Goal: Transaction & Acquisition: Purchase product/service

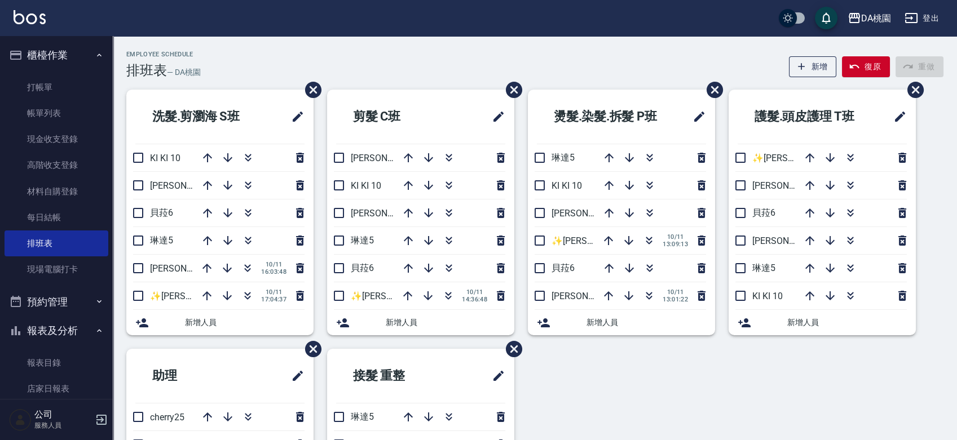
scroll to position [188, 0]
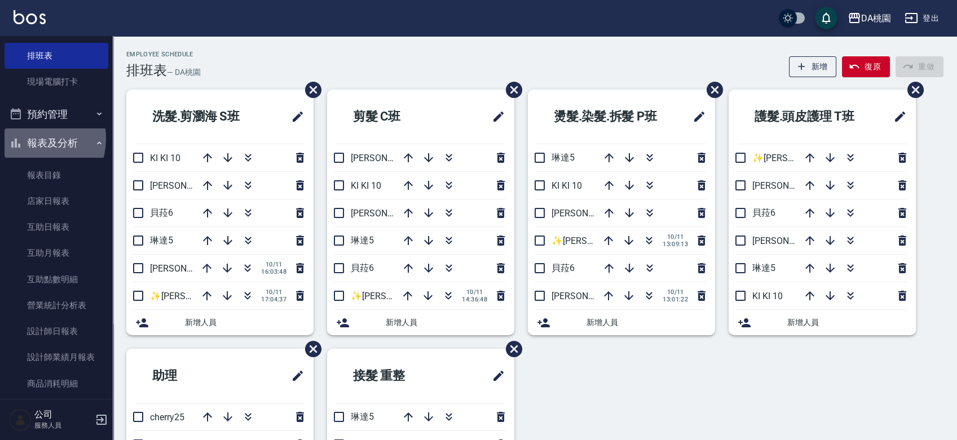
click at [30, 139] on button "報表及分析" at bounding box center [57, 143] width 104 height 29
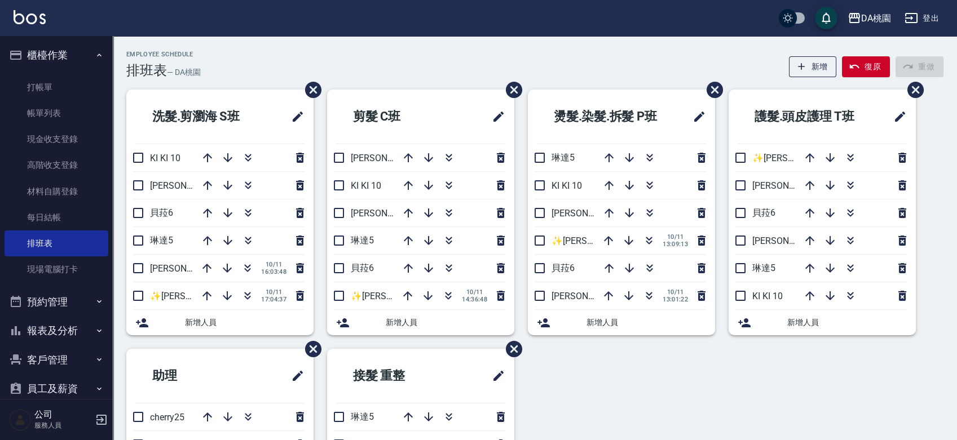
scroll to position [0, 0]
click at [37, 87] on link "打帳單" at bounding box center [57, 87] width 104 height 26
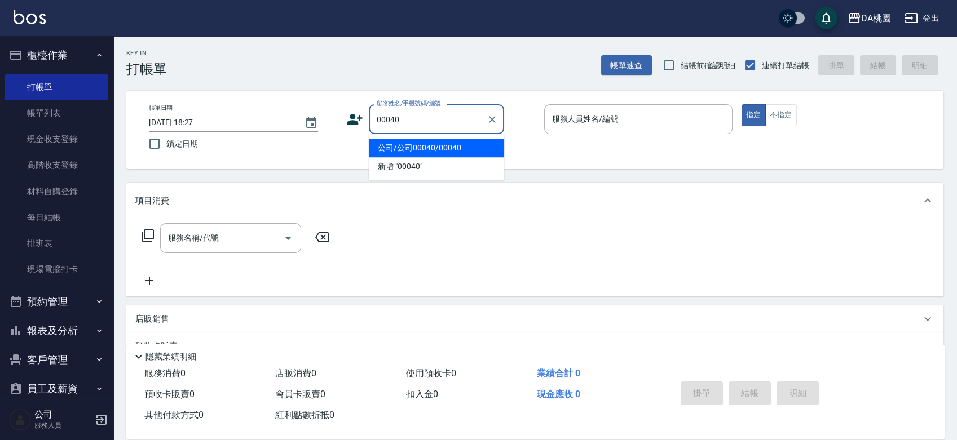
type input "公司/公司00040/00040"
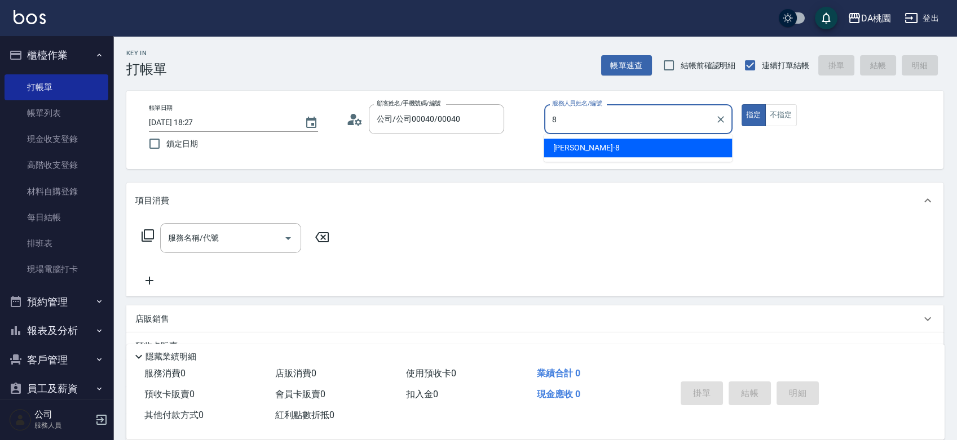
type input "[PERSON_NAME]-8"
type button "true"
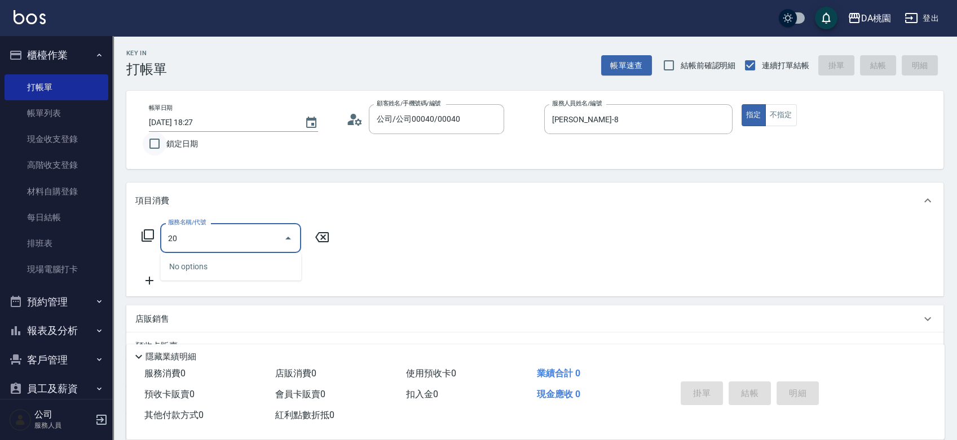
type input "200"
type input "150"
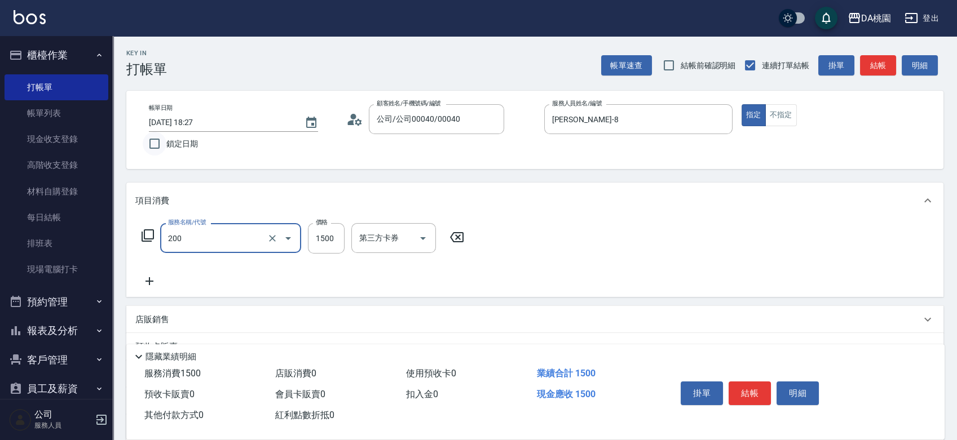
type input "離子燙(200)"
type input "2"
type input "0"
type input "250"
type input "20"
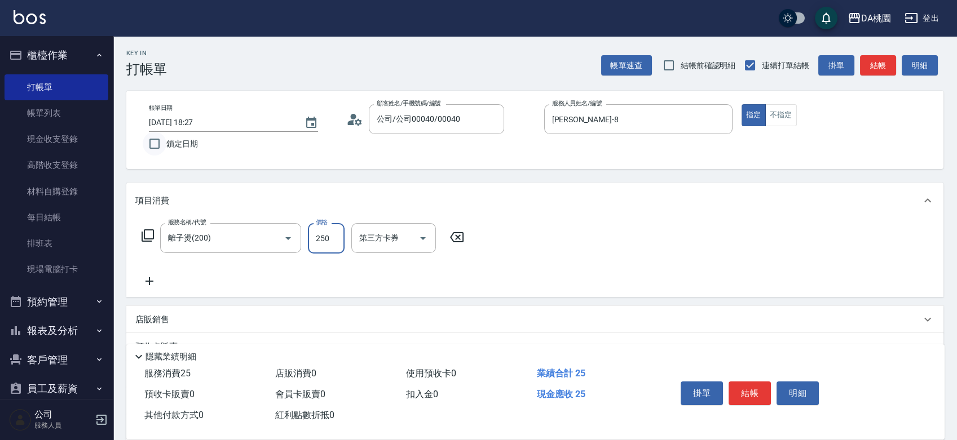
type input "2500"
type input "250"
type input "2500"
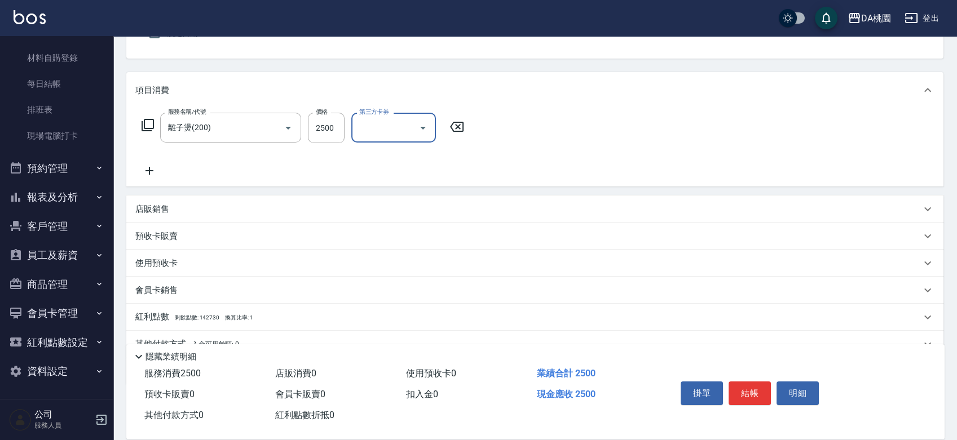
scroll to position [162, 0]
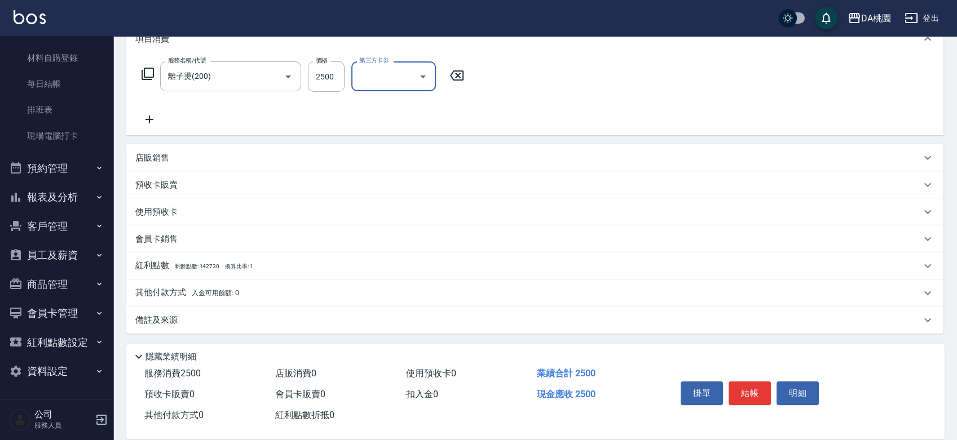
click at [166, 301] on div "其他付款方式 入金可用餘額: 0" at bounding box center [534, 293] width 817 height 27
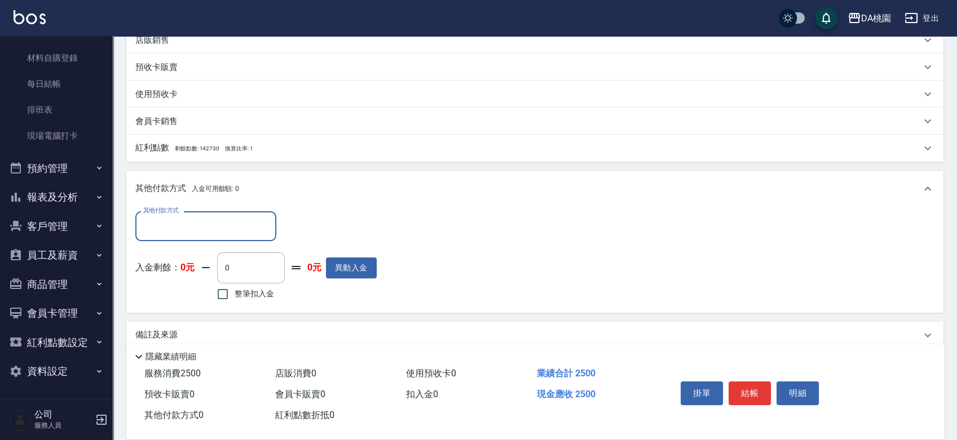
scroll to position [287, 0]
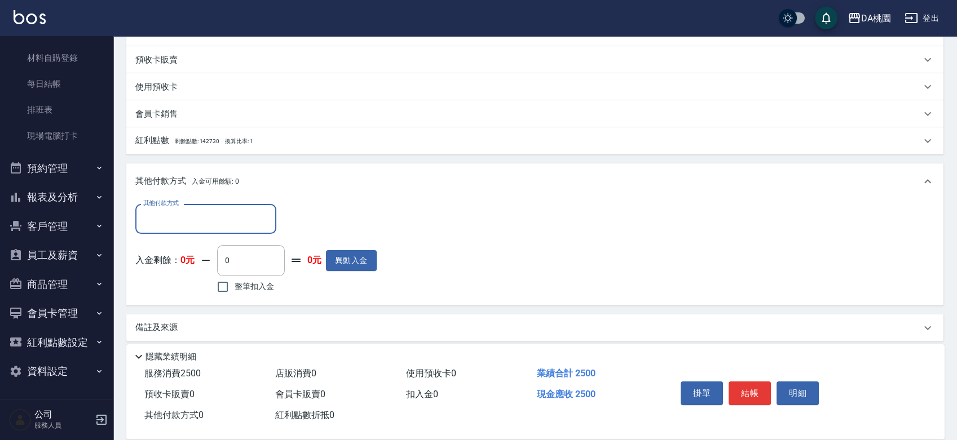
click at [173, 213] on input "其他付款方式" at bounding box center [205, 219] width 131 height 20
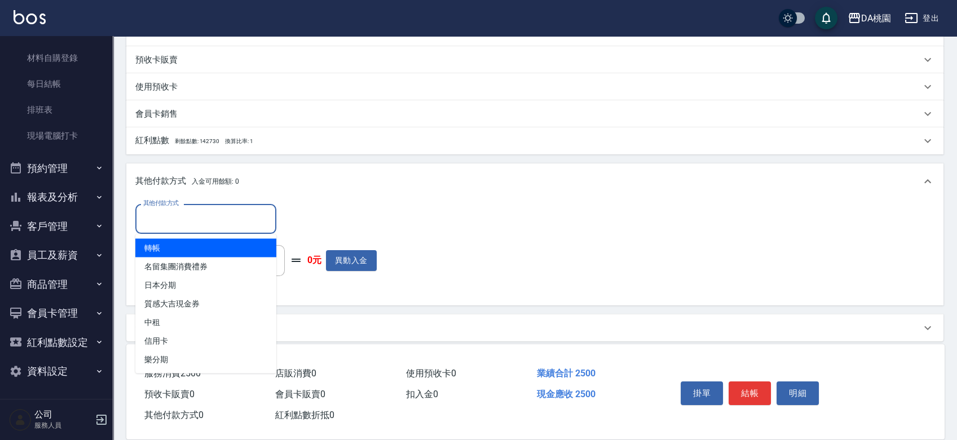
click at [167, 252] on span "轉帳" at bounding box center [205, 248] width 141 height 19
type input "轉帳"
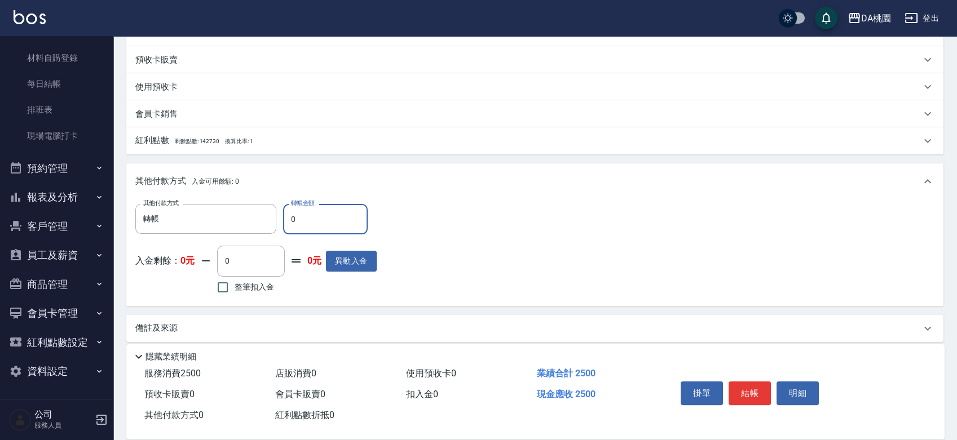
click at [325, 216] on input "0" at bounding box center [325, 219] width 85 height 30
click at [325, 217] on input "0" at bounding box center [325, 219] width 85 height 30
type input "2"
type input "240"
type input "250"
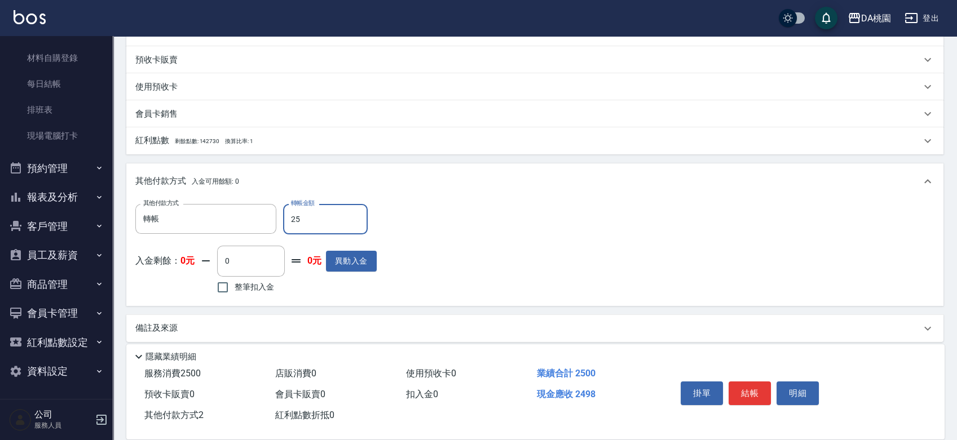
type input "220"
type input "2500"
type input "0"
type input "2500"
click at [732, 387] on button "結帳" at bounding box center [750, 394] width 42 height 24
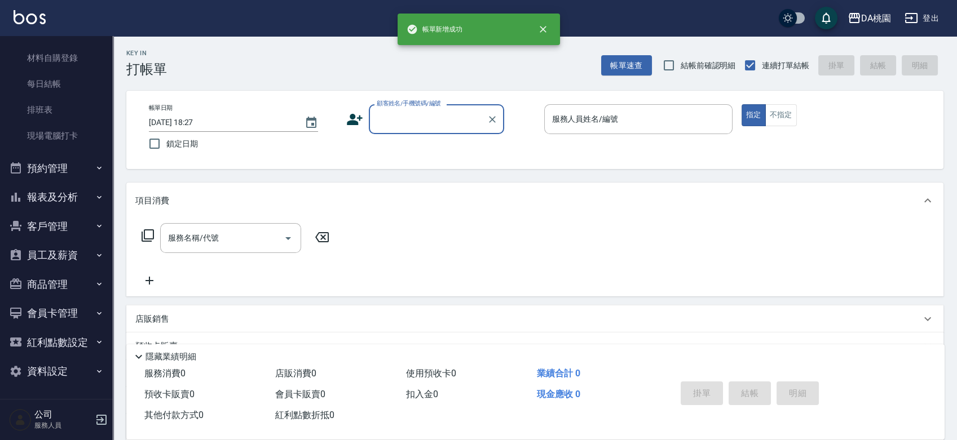
scroll to position [0, 0]
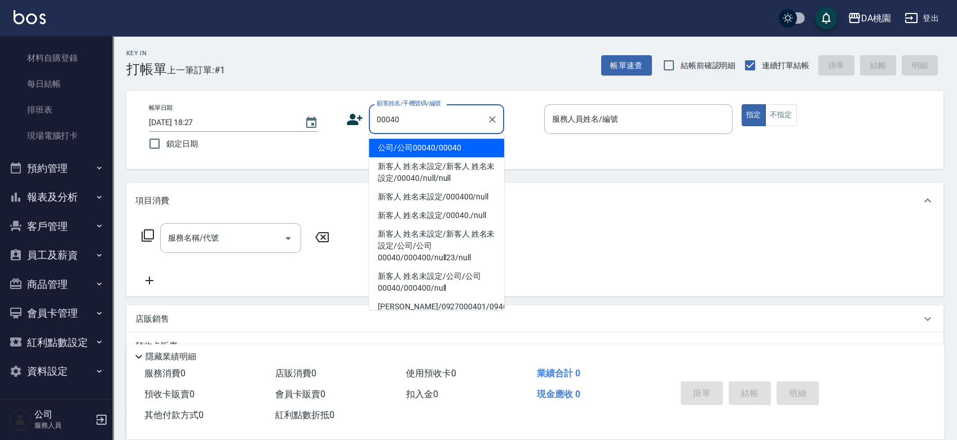
type input "公司/公司00040/00040"
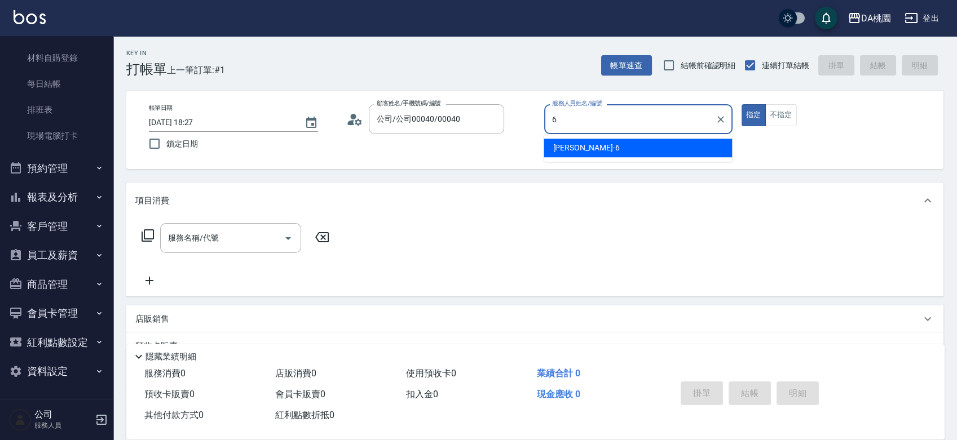
type input "[PERSON_NAME]-6"
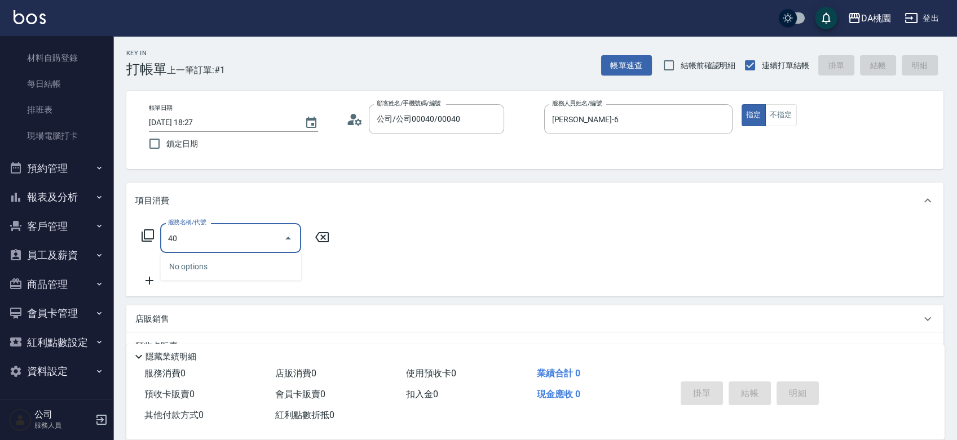
type input "400"
type input "150"
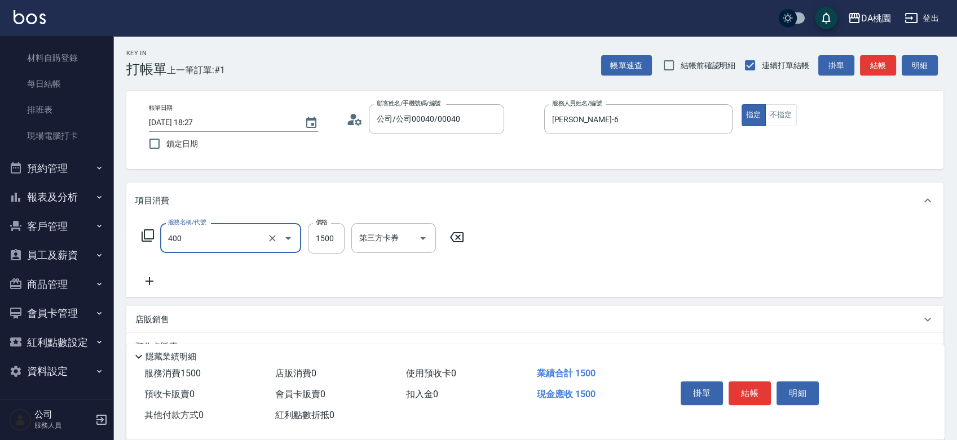
type input "染髮(400)"
type input "0"
type input "19"
type input "10"
type input "198"
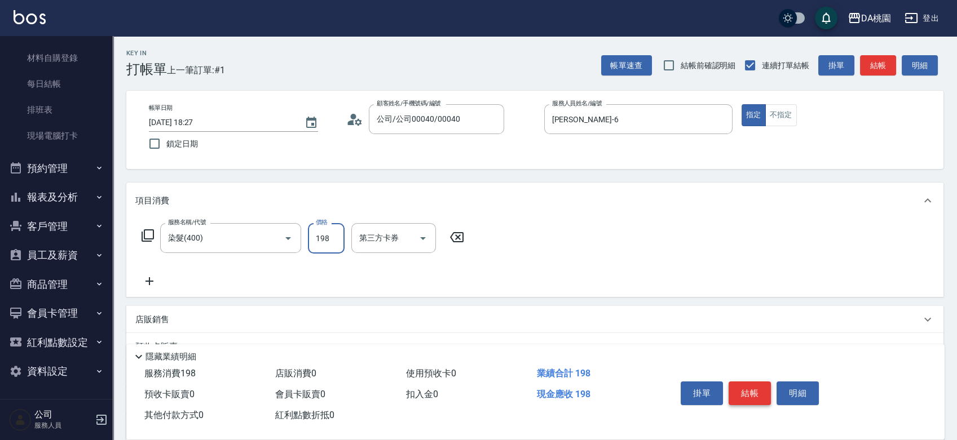
type input "190"
type input "1980"
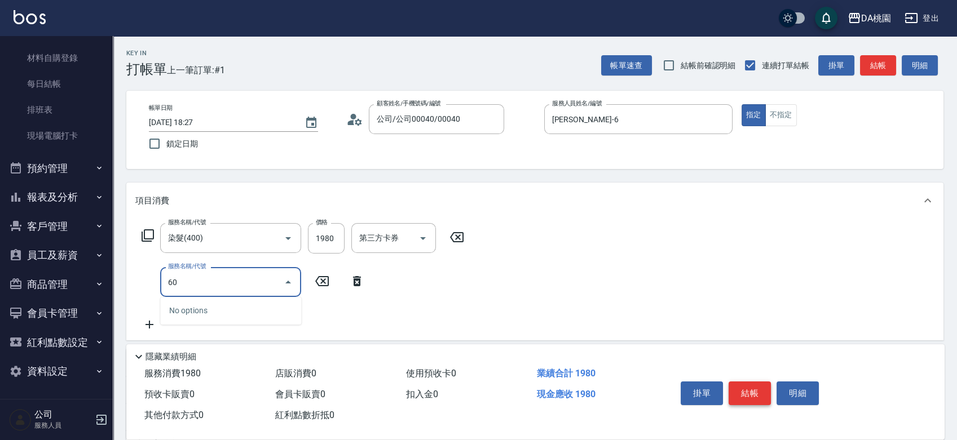
type input "602"
type input "250"
type input "精油護髮(602)"
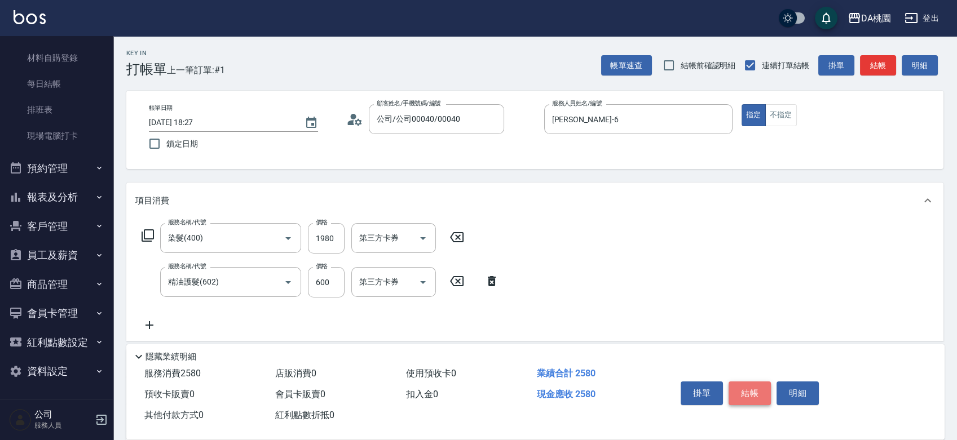
click at [751, 387] on button "結帳" at bounding box center [750, 394] width 42 height 24
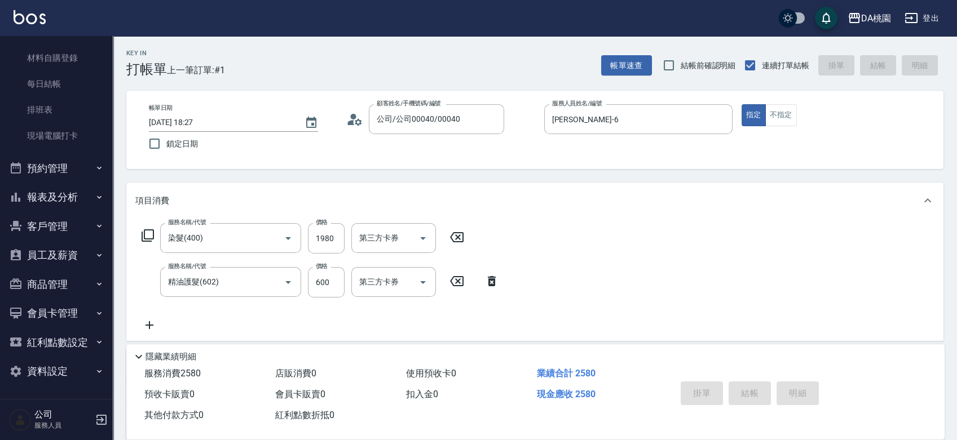
type input "0"
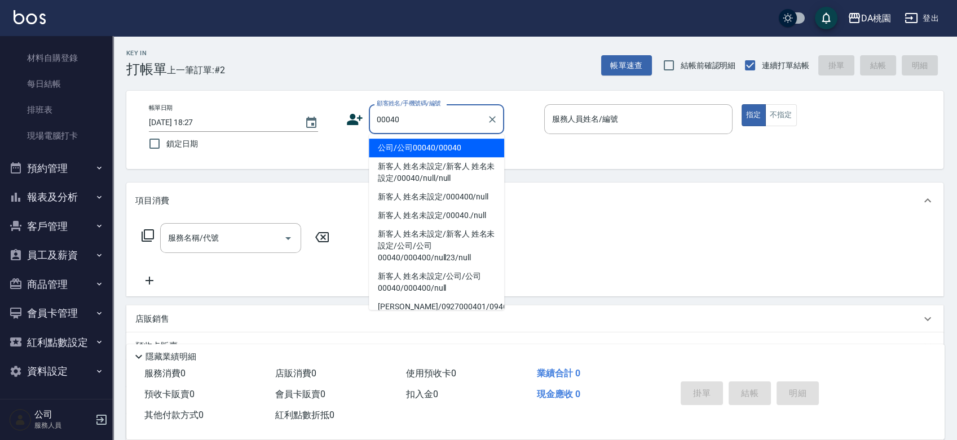
type input "公司/公司00040/00040"
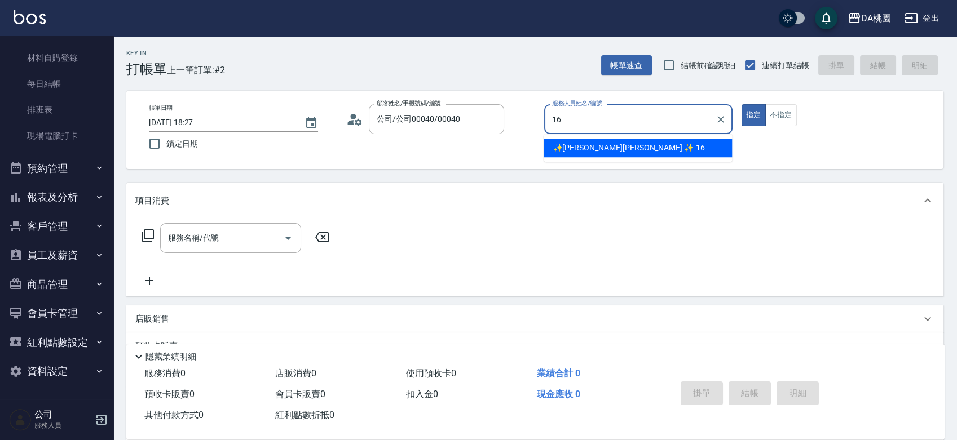
type input "✨[PERSON_NAME][PERSON_NAME] ✨-16"
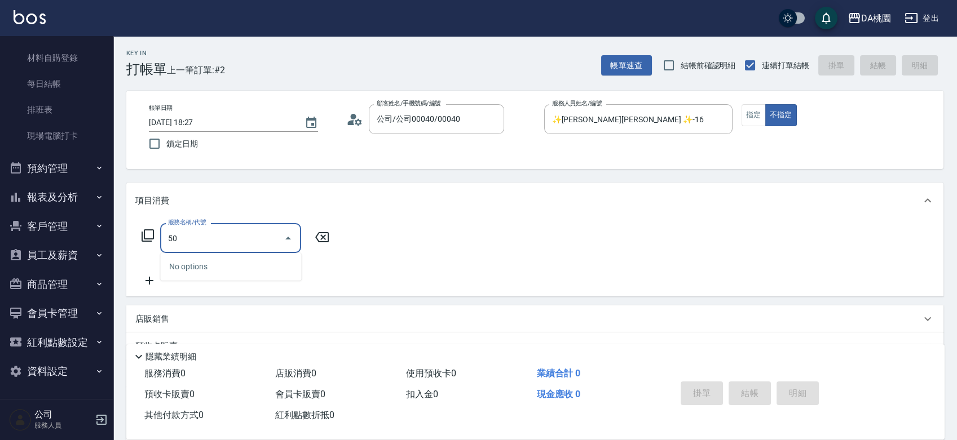
type input "500"
type input "20"
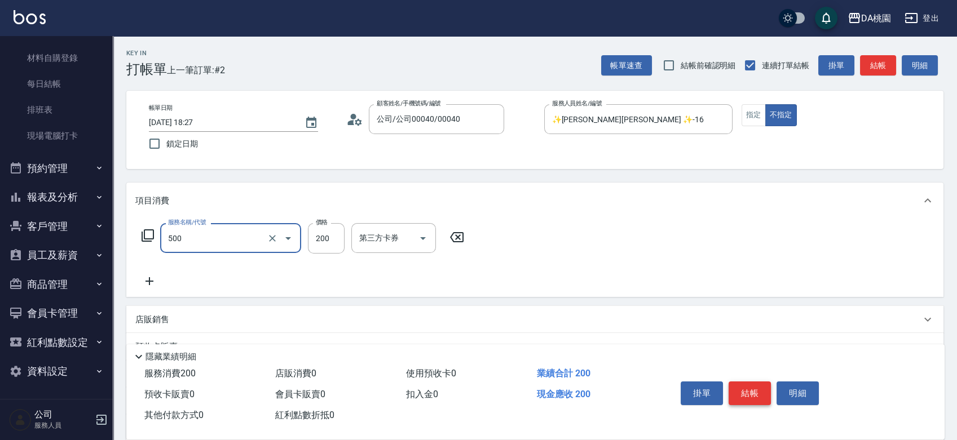
type input "洗髮(500)"
type input "0"
type input "35"
type input "30"
type input "350"
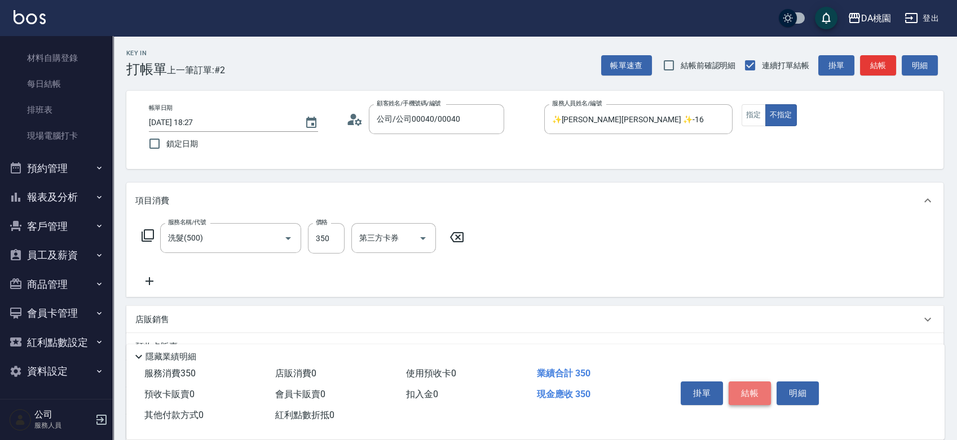
click at [758, 393] on button "結帳" at bounding box center [750, 394] width 42 height 24
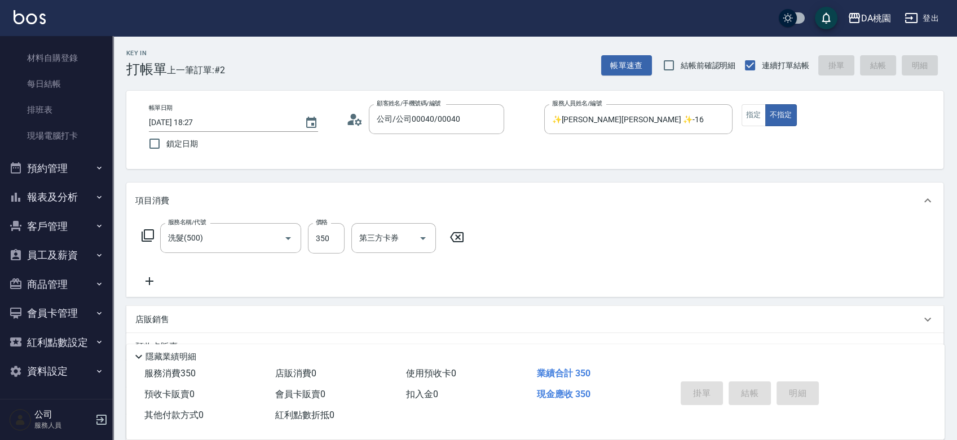
type input "[DATE] 18:28"
type input "0"
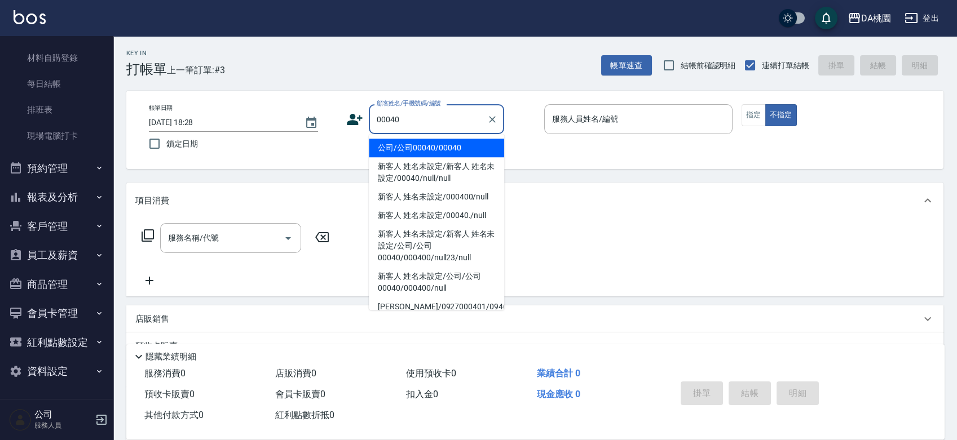
type input "公司/公司00040/00040"
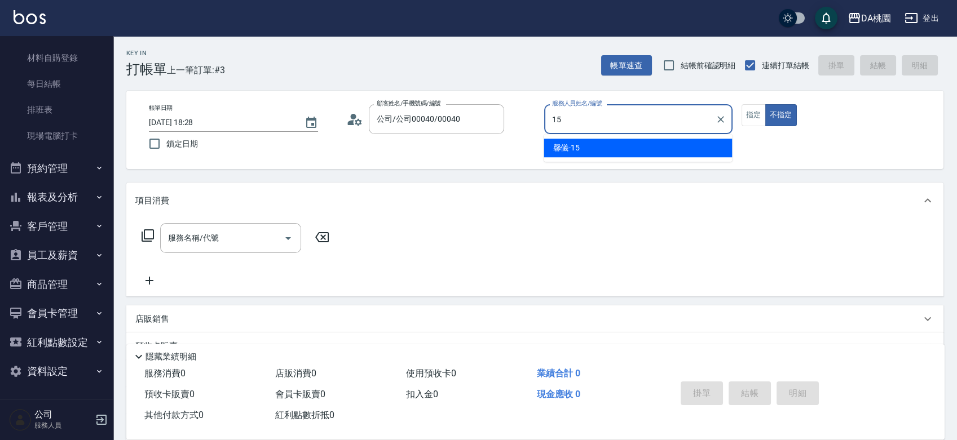
type input "馨儀-15"
type button "false"
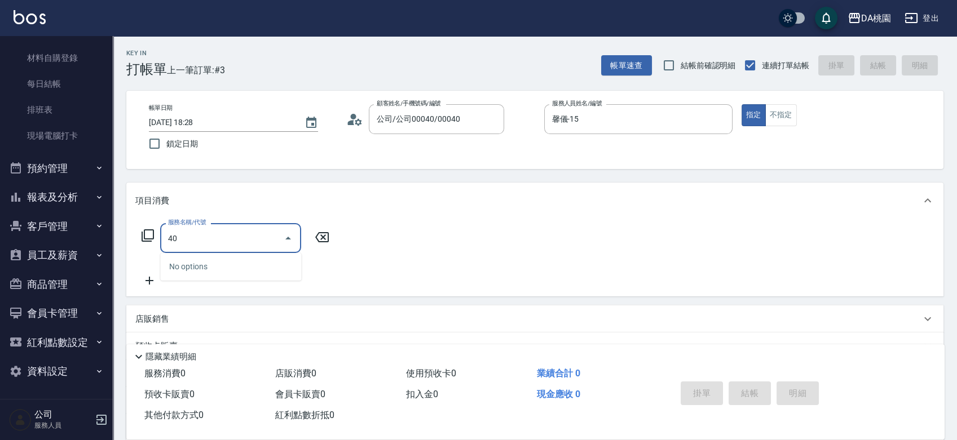
type input "400"
type input "150"
type input "染髮(400)"
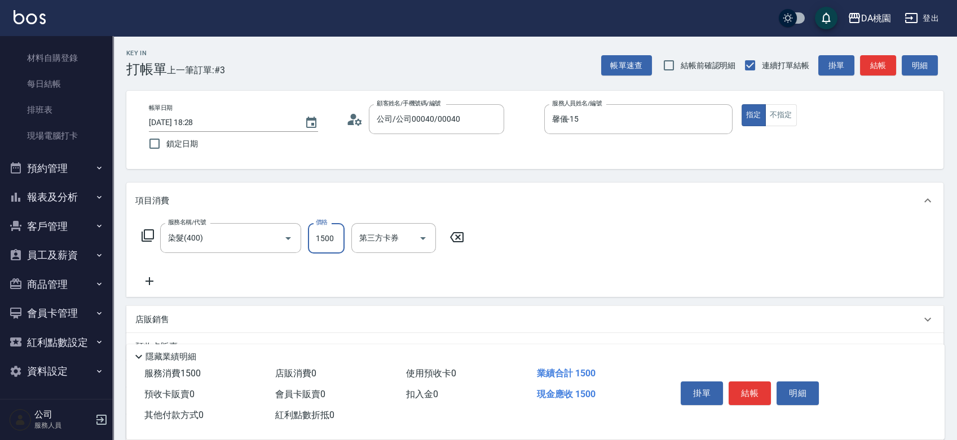
type input "0"
type input "130"
type input "1300"
click at [767, 397] on button "結帳" at bounding box center [750, 394] width 42 height 24
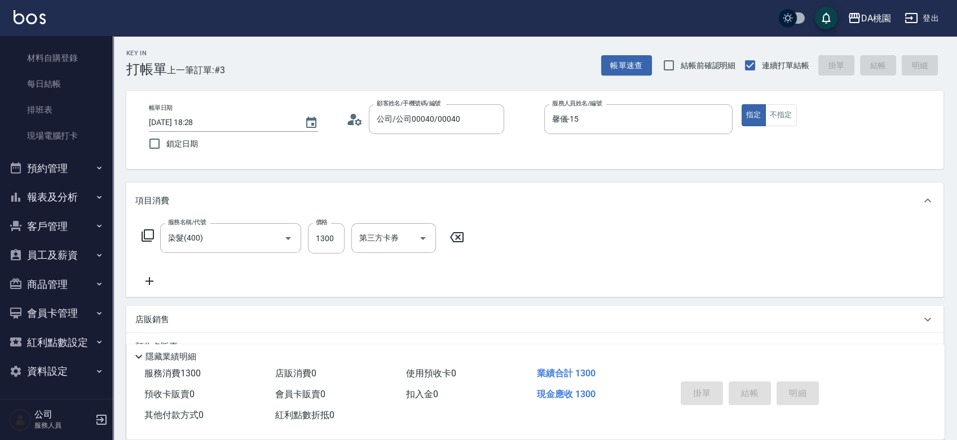
type input "0"
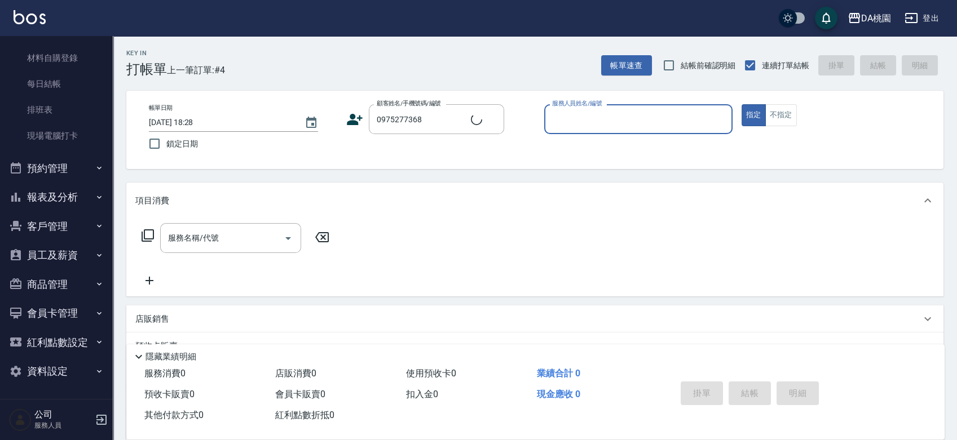
type input "[PERSON_NAME]/0975277368/06133"
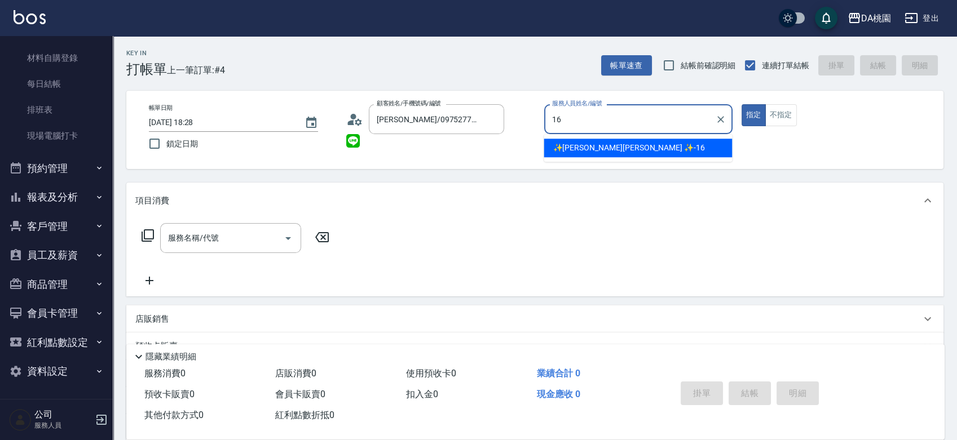
type input "✨[PERSON_NAME][PERSON_NAME] ✨-16"
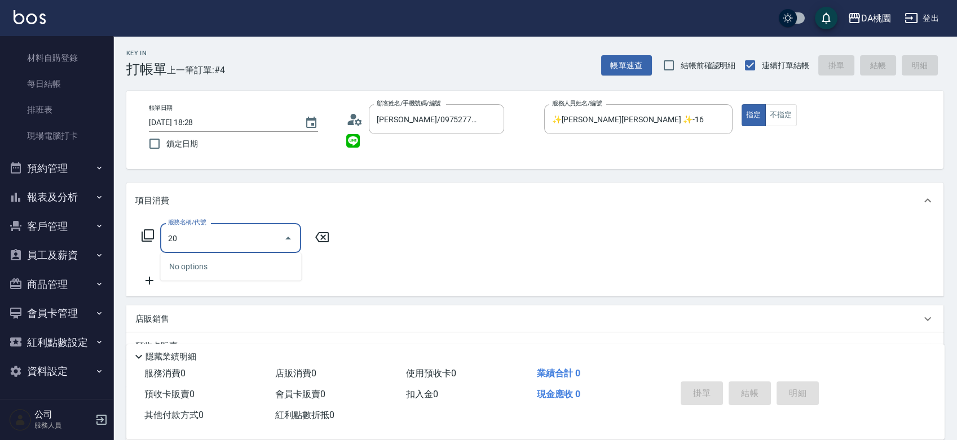
type input "201"
type input "150"
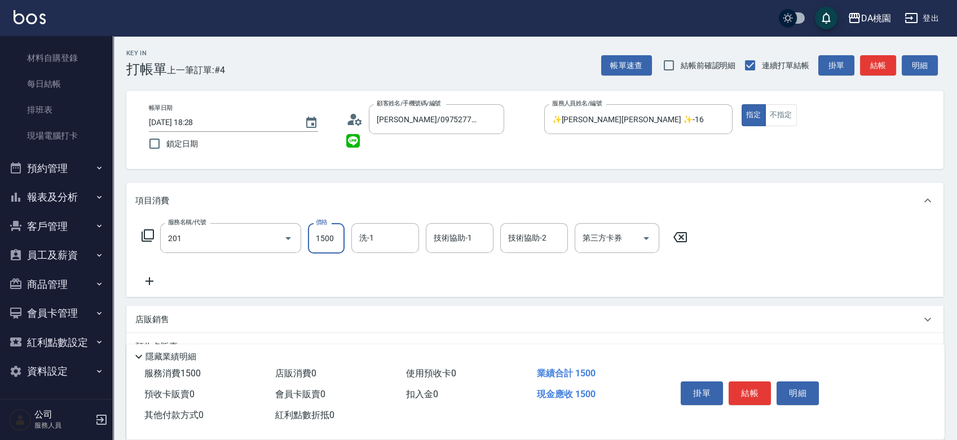
type input "離子燙-互助(201)"
type input "0"
type input "200"
type input "20"
type input "2000"
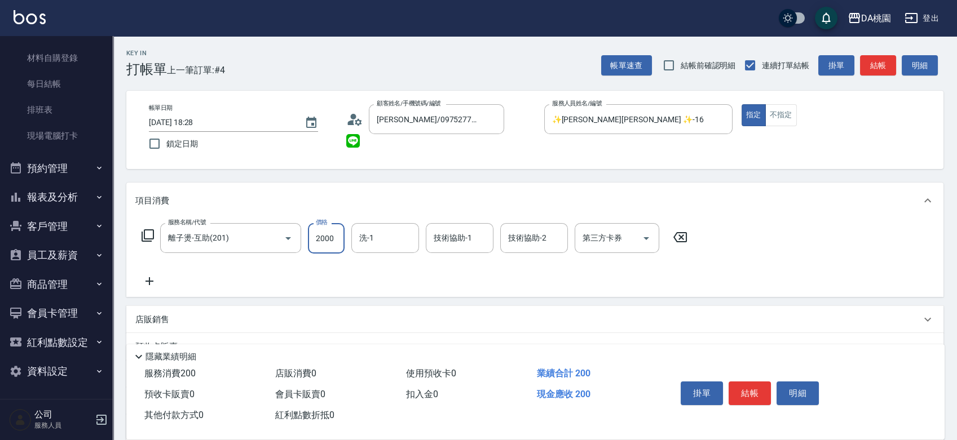
type input "200"
type input "2000"
type input "cherry-25"
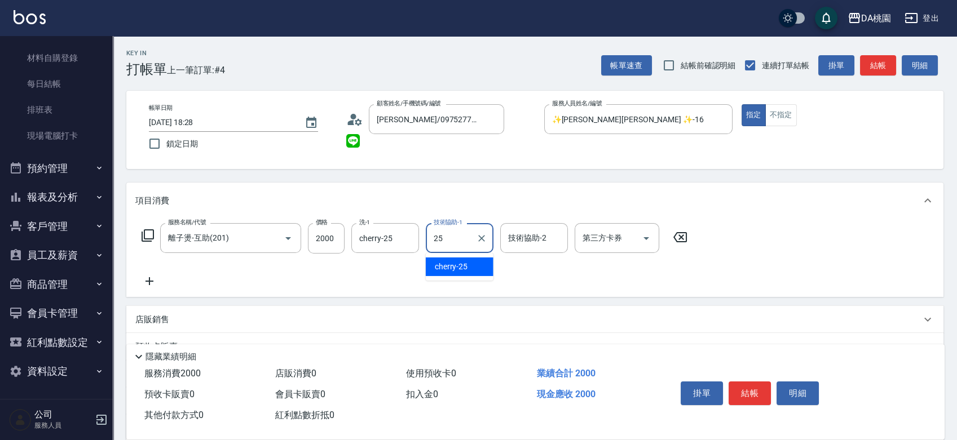
type input "cherry-25"
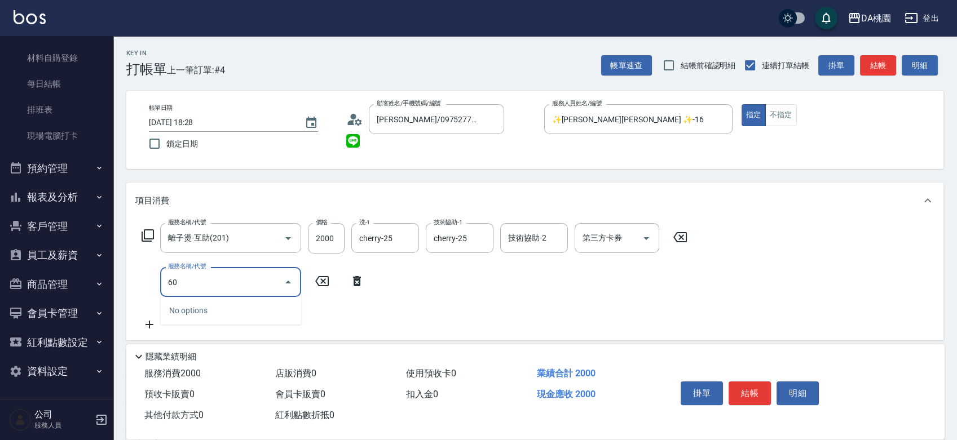
type input "605"
type input "280"
type input "200"
click at [228, 272] on input "76" at bounding box center [222, 282] width 114 height 20
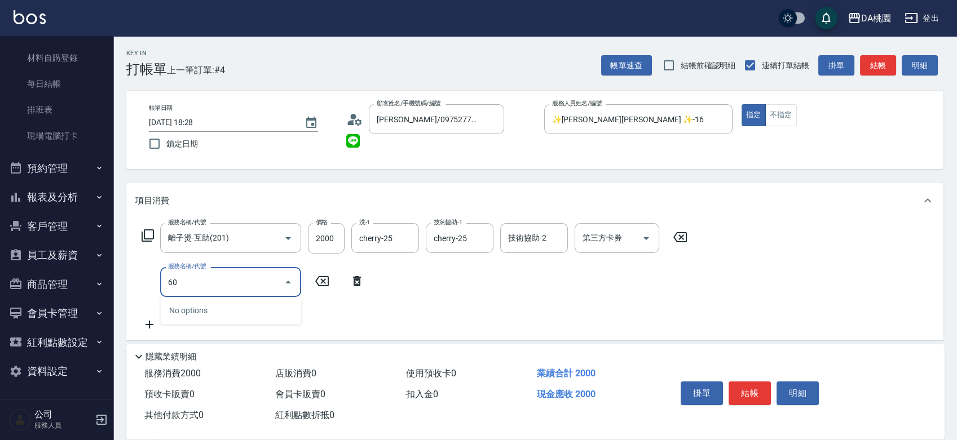
type input "607"
type input "300"
type input "小麥護髮(互助)(607)"
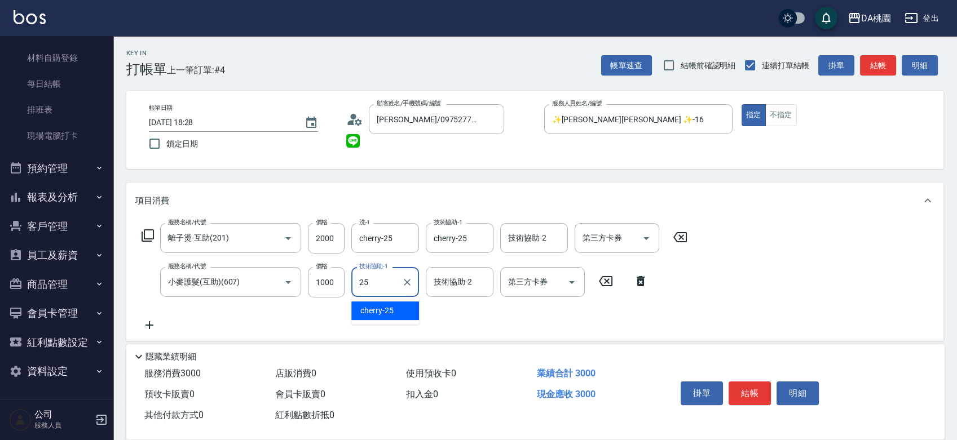
type input "cherry-25"
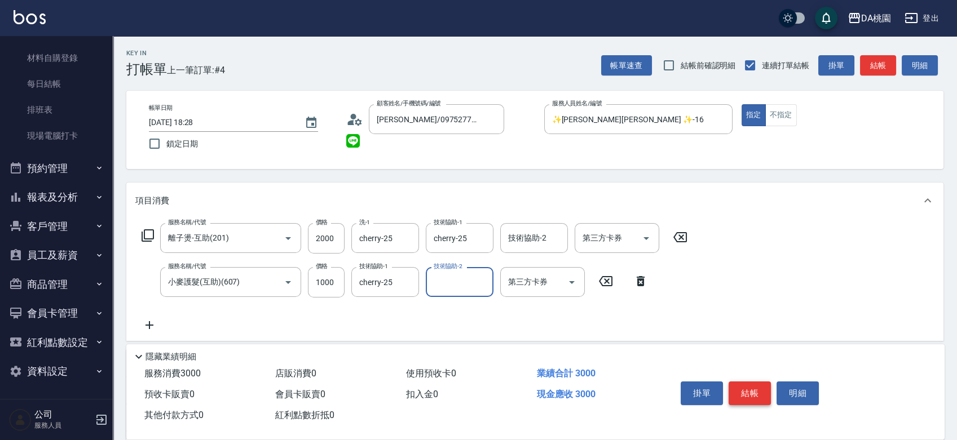
click at [748, 395] on button "結帳" at bounding box center [750, 394] width 42 height 24
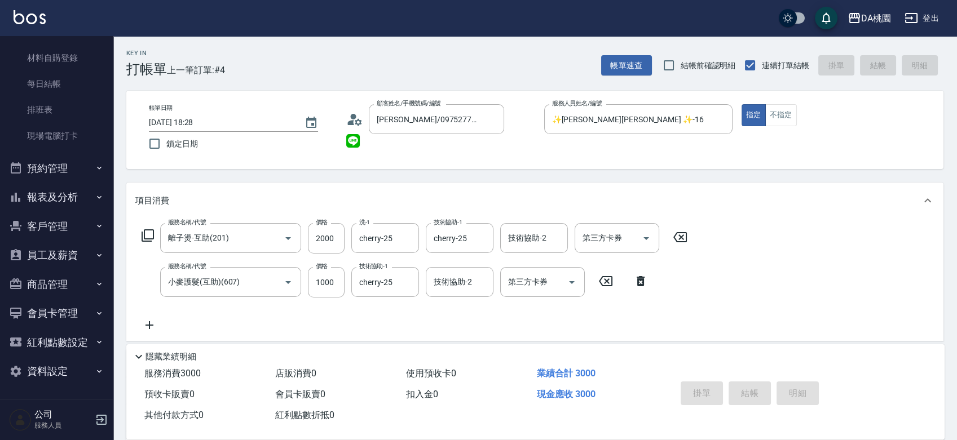
type input "0"
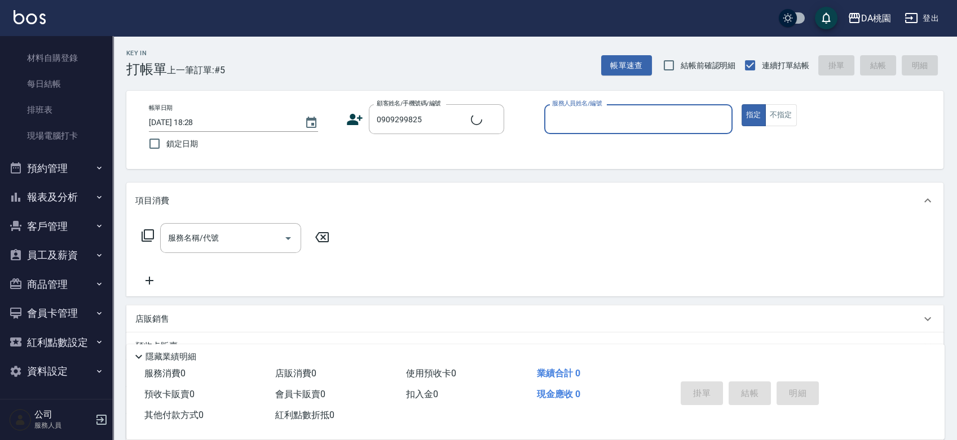
type input "[PERSON_NAME]/0909299825/null"
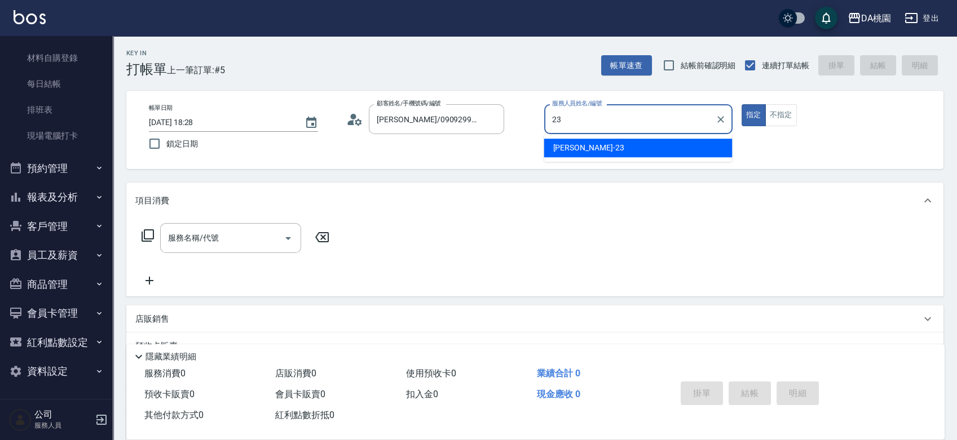
type input "亞瑟 -23"
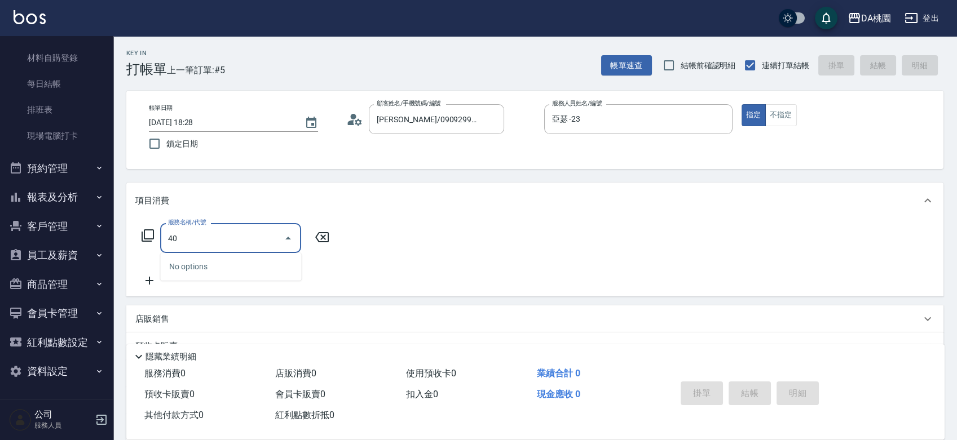
type input "401"
type input "150"
type input "染髮(互助)(401)"
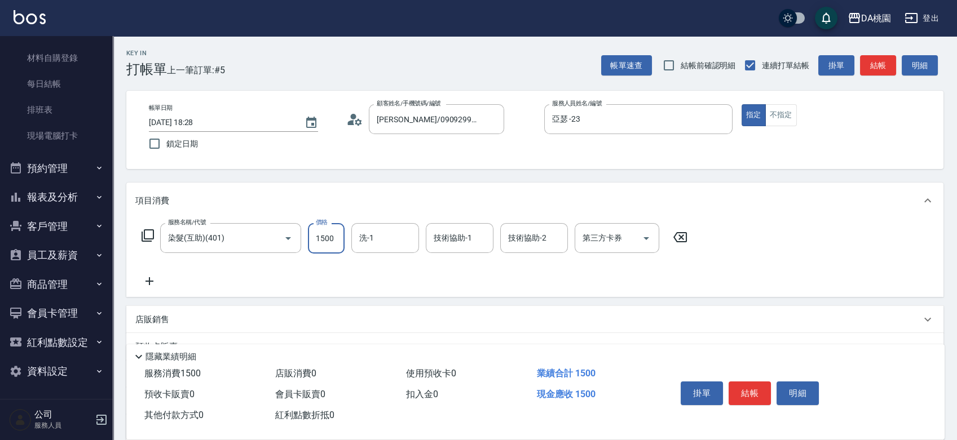
type input "0"
type input "198"
type input "10"
type input "1980"
type input "190"
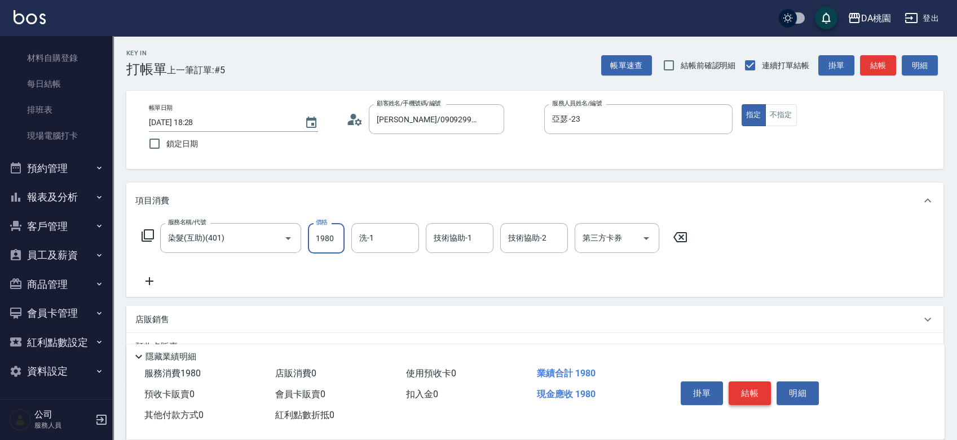
type input "1980"
type input "[PERSON_NAME]-18"
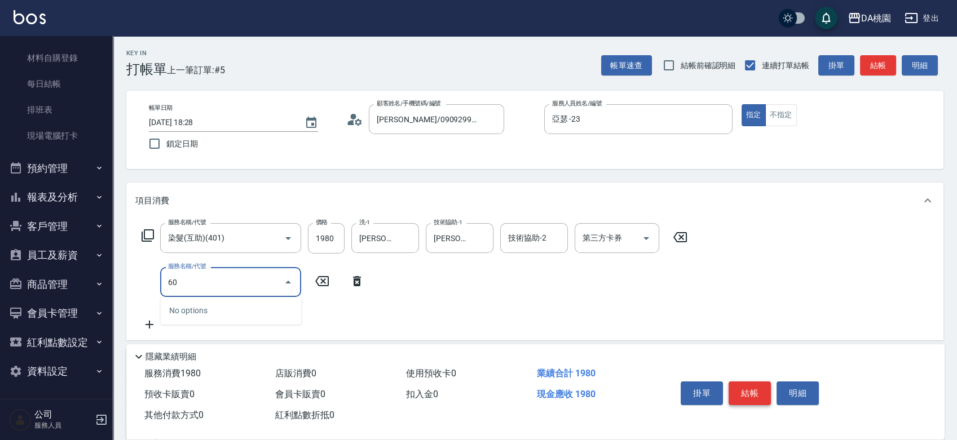
type input "609"
type input "310"
type input "鱗脂質護髮(互助)(609)"
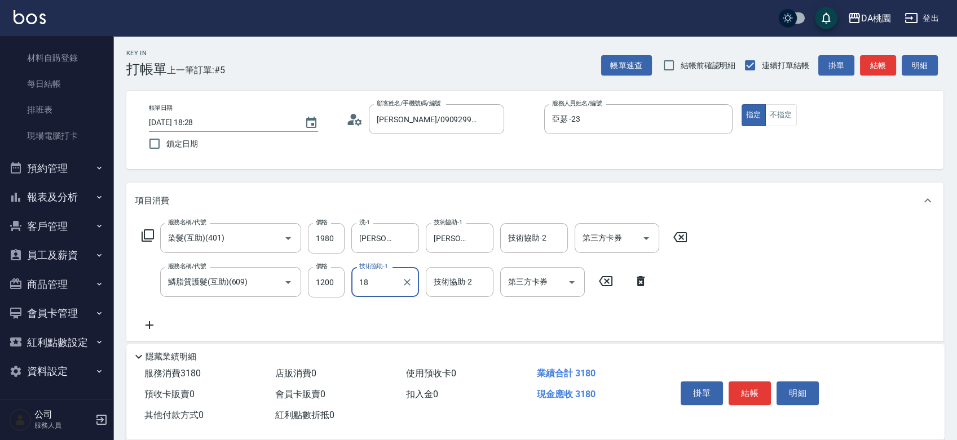
type input "[PERSON_NAME]-18"
click at [757, 395] on button "結帳" at bounding box center [750, 394] width 42 height 24
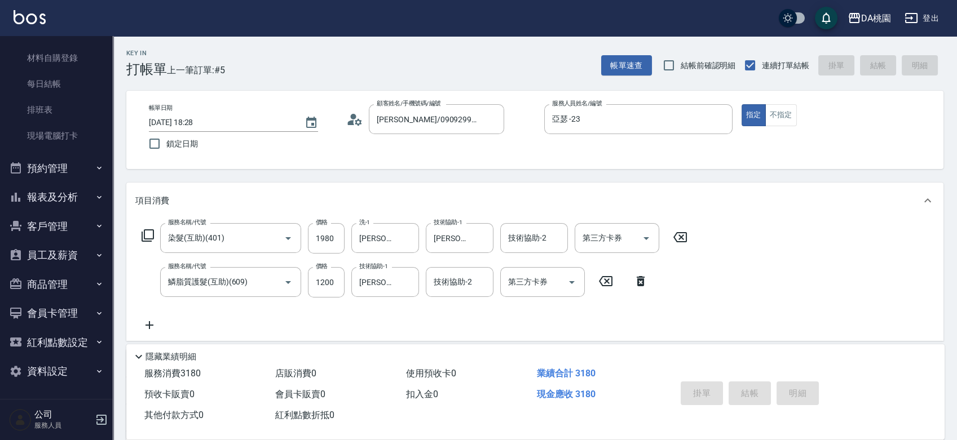
type input "[DATE] 18:29"
type input "0"
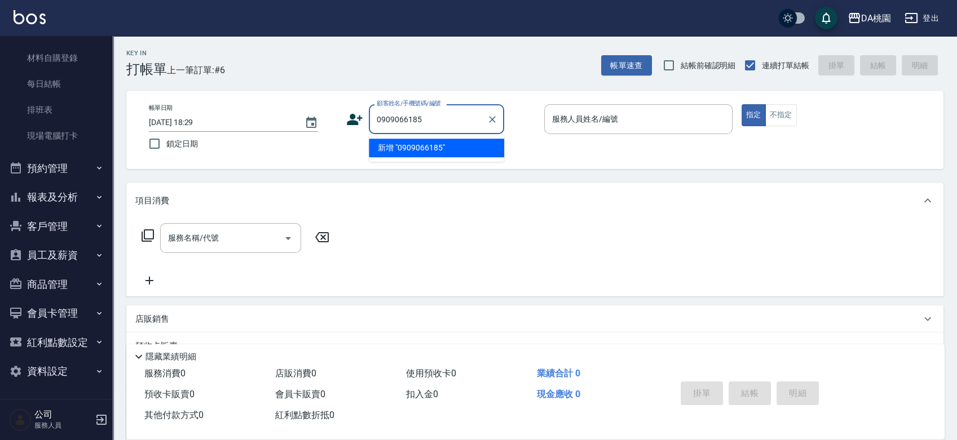
type input "0909066185"
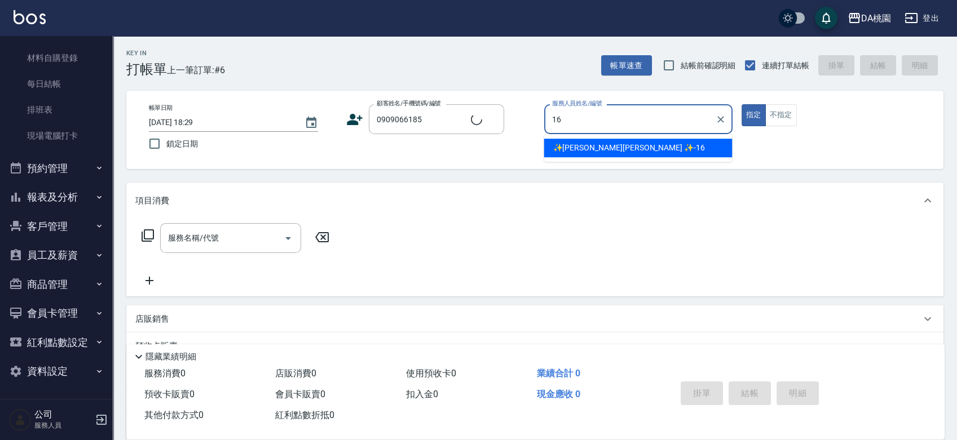
type input "16"
type input "新客人 姓名未設定/0909066185/null"
type input "✨[PERSON_NAME][PERSON_NAME] ✨-16"
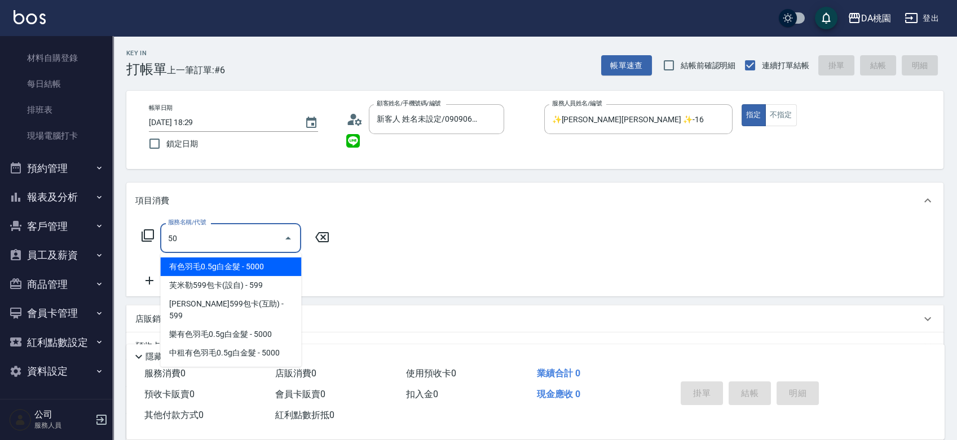
type input "501"
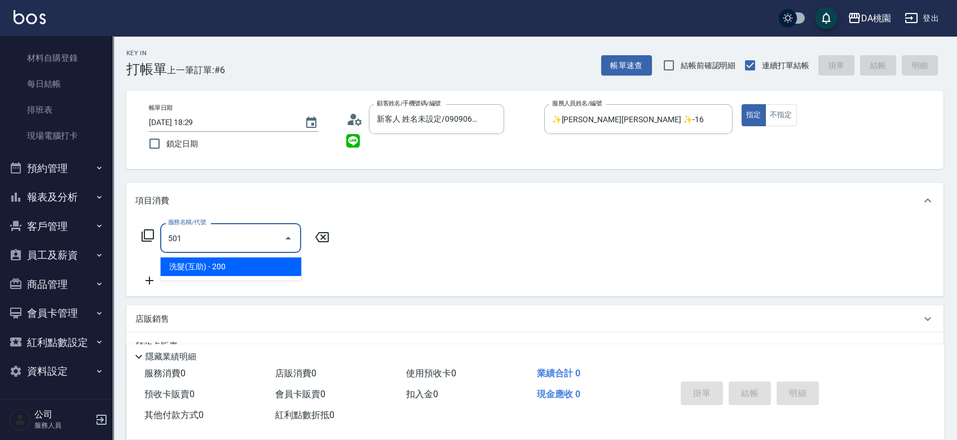
type input "20"
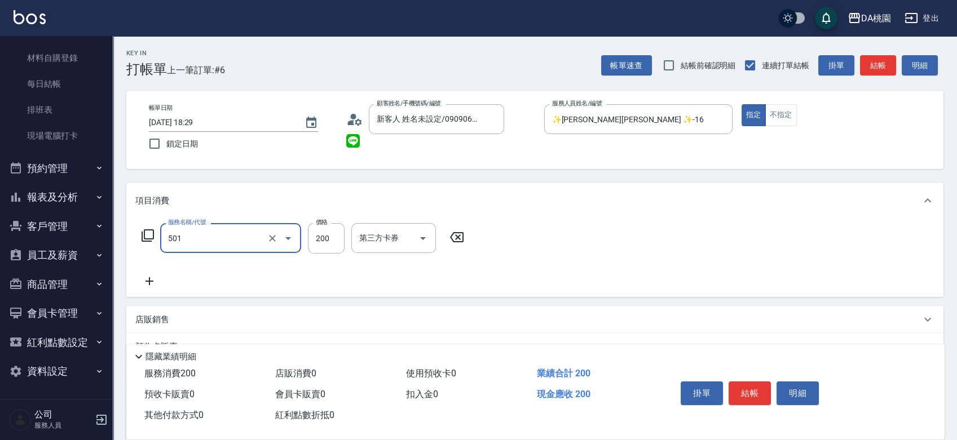
type input "洗髮(互助)(501)"
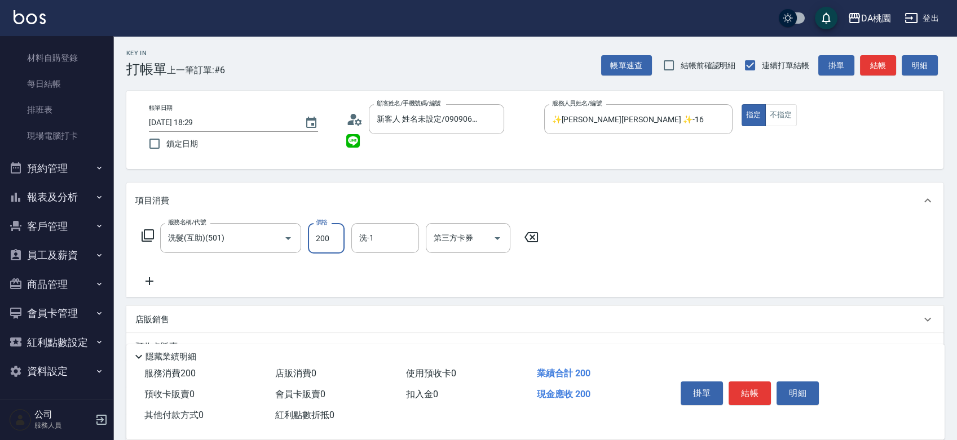
type input "2"
type input "0"
type input "25"
type input "20"
type input "250"
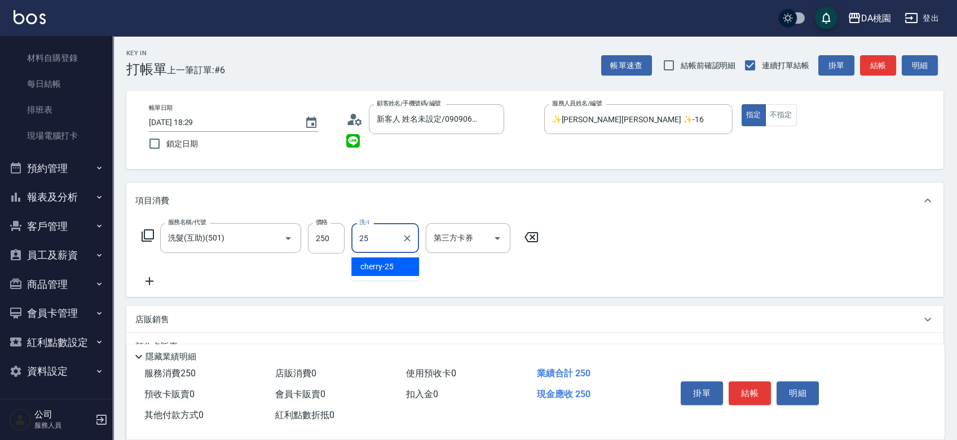
type input "cherry-25"
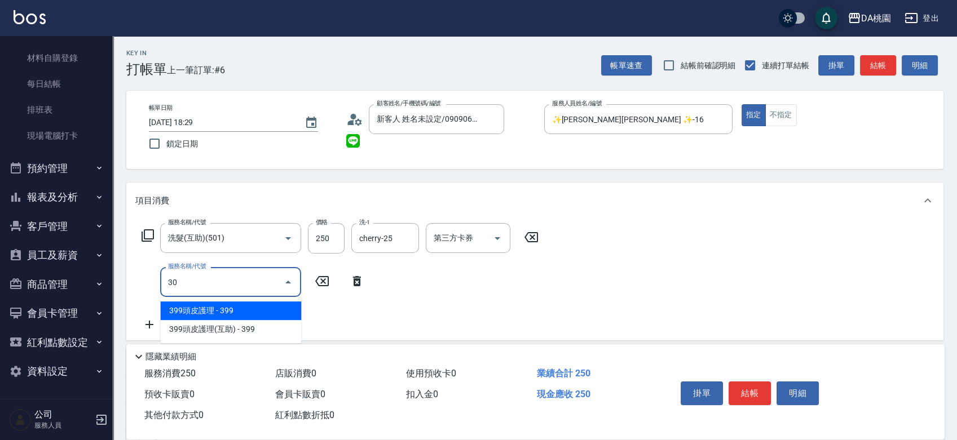
type input "303"
type input "50"
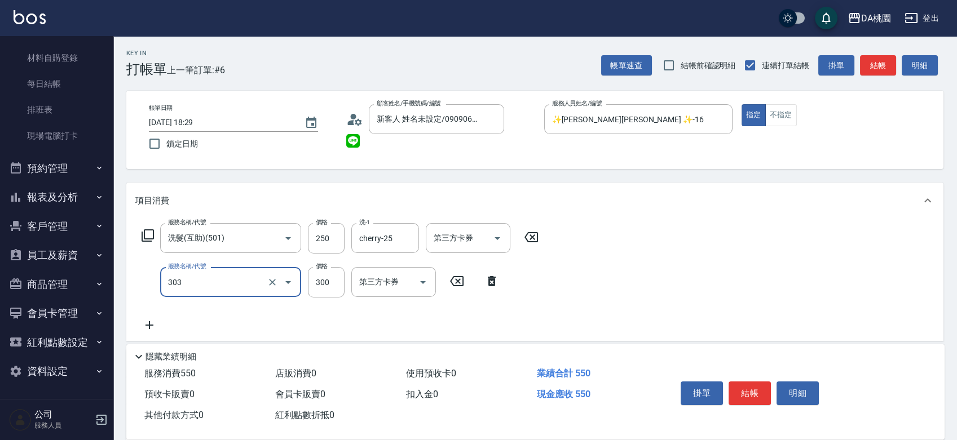
type input "A級剪髮(303)"
type input "20"
type input "50"
type input "30"
type input "500"
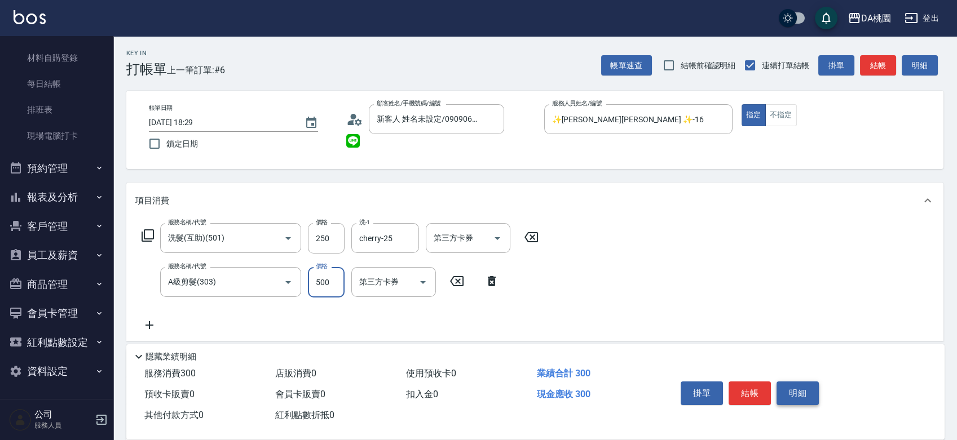
type input "70"
type input "500"
click at [758, 387] on button "結帳" at bounding box center [750, 394] width 42 height 24
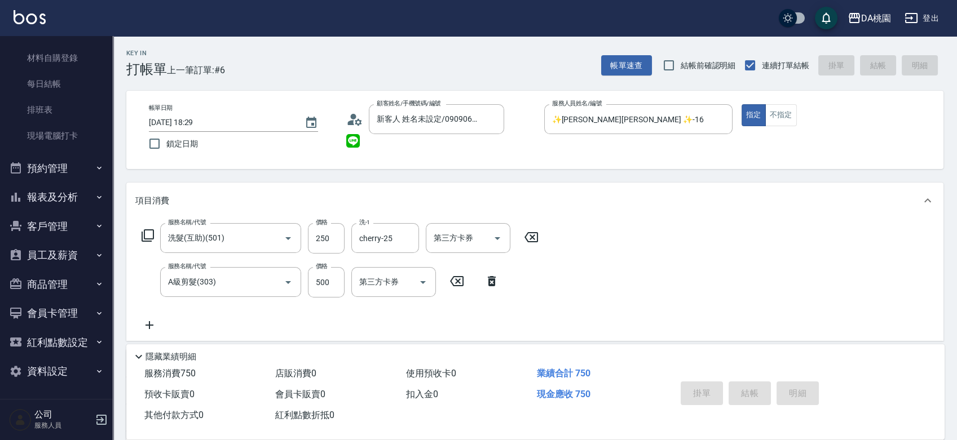
type input "0"
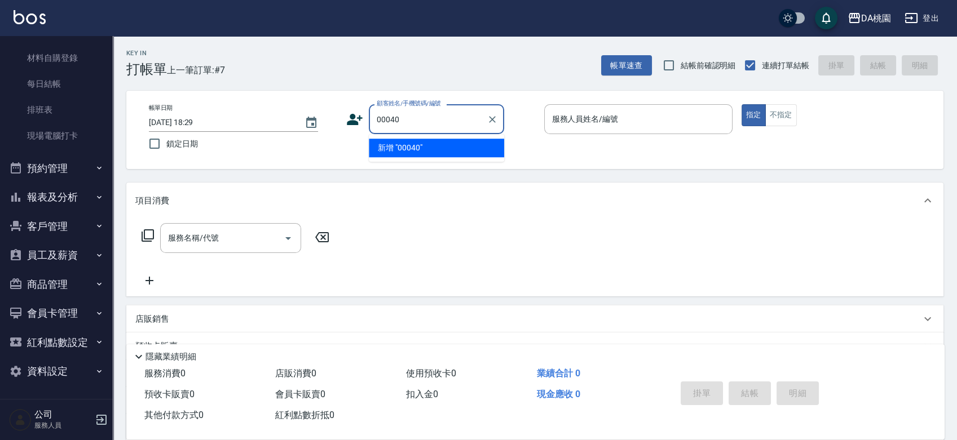
type input "00040"
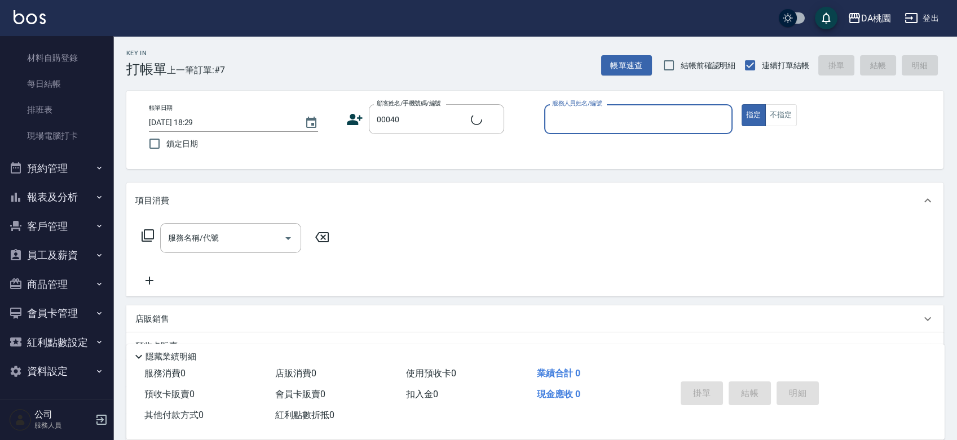
type input "1"
type input "公司/公司00040/00040"
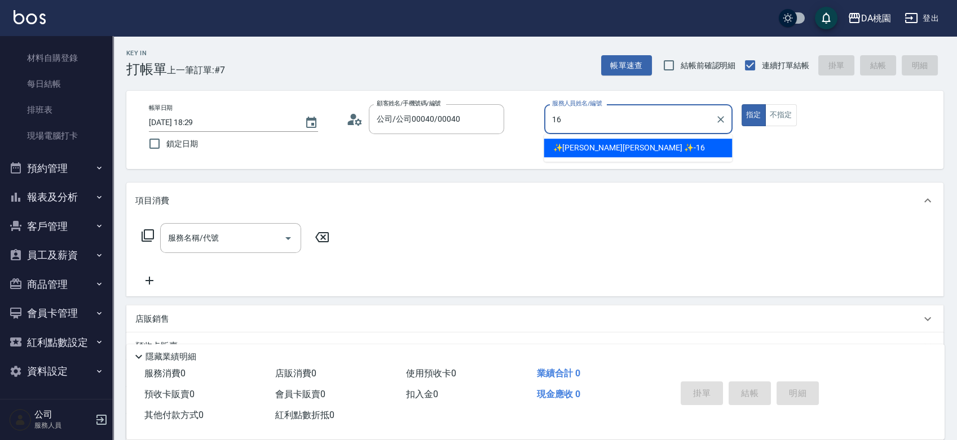
type input "✨[PERSON_NAME][PERSON_NAME] ✨-16"
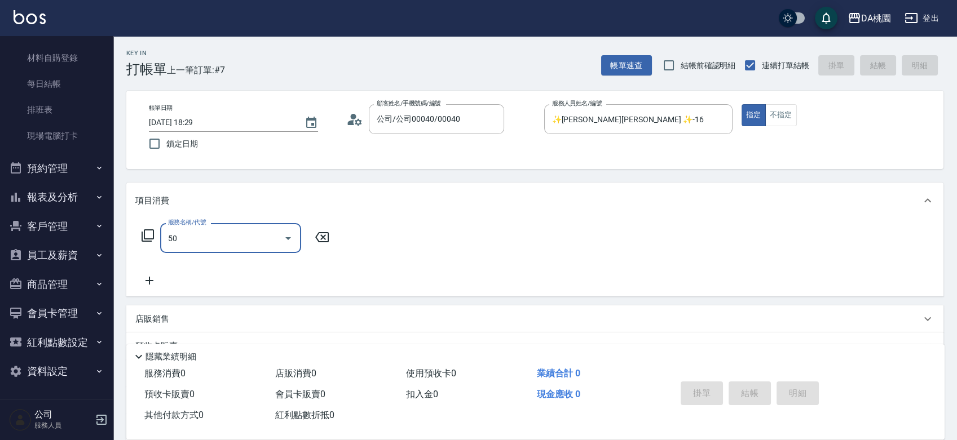
type input "501"
type input "20"
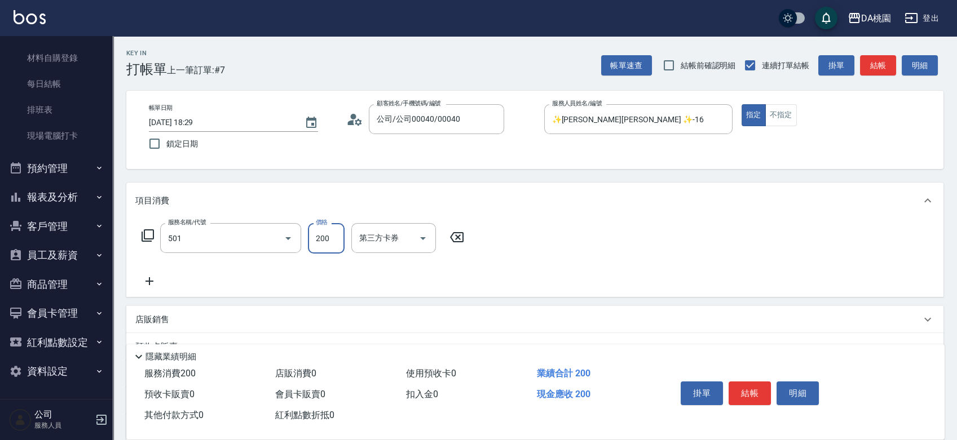
type input "洗髮(互助)(501)"
type input "3"
type input "0"
type input "350"
type input "30"
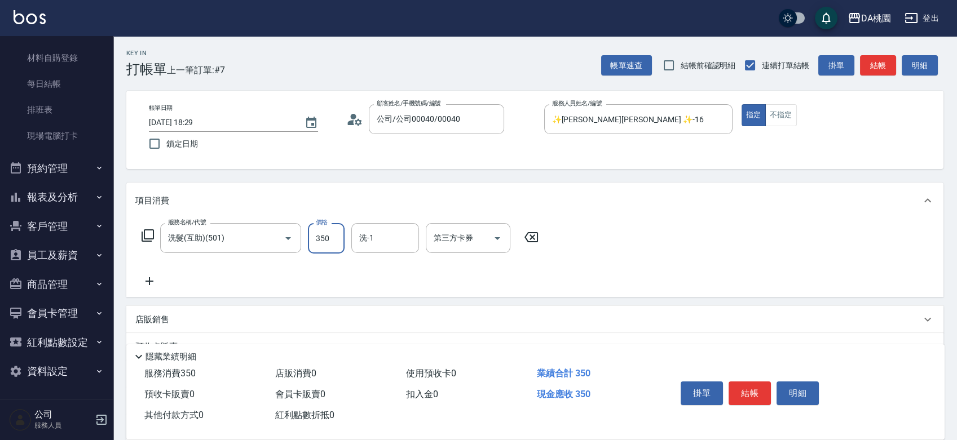
type input "350"
type input "C C-29"
click at [745, 397] on button "結帳" at bounding box center [750, 394] width 42 height 24
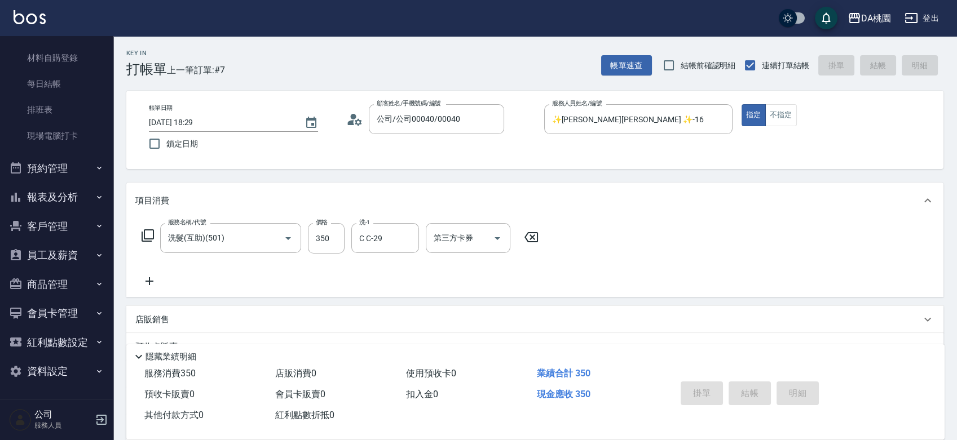
type input "[DATE] 18:31"
type input "0"
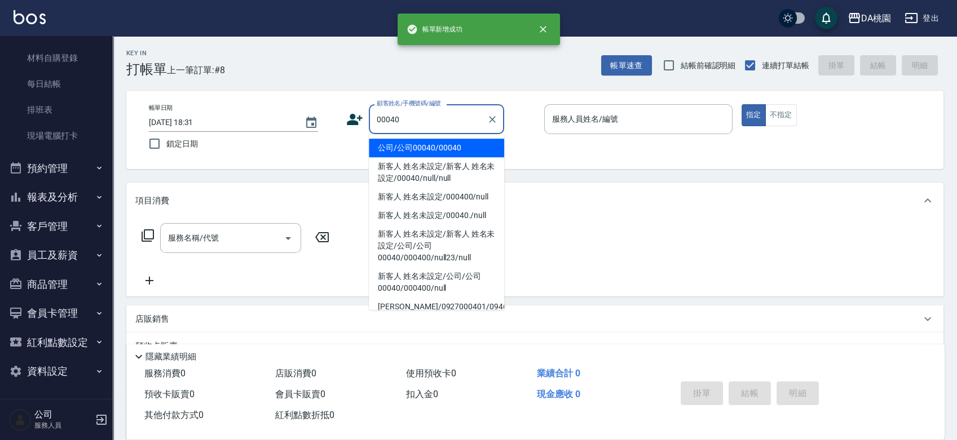
type input "公司/公司00040/00040"
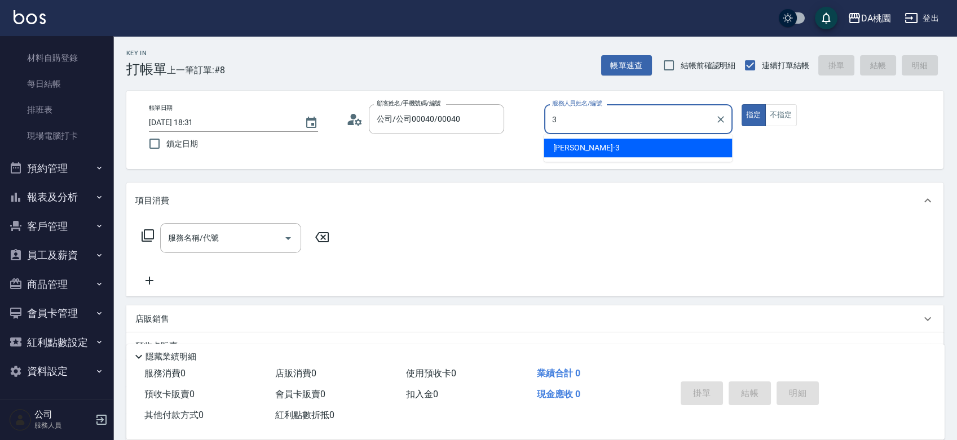
type input "[PERSON_NAME]-3"
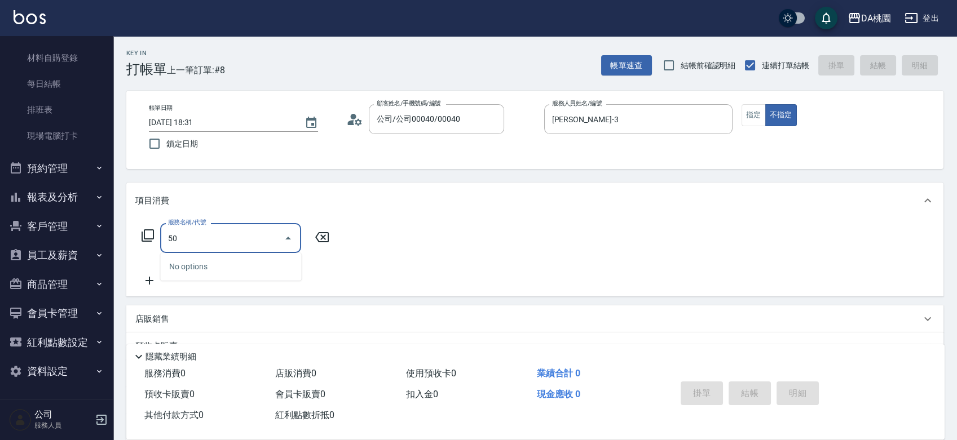
type input "500"
type input "20"
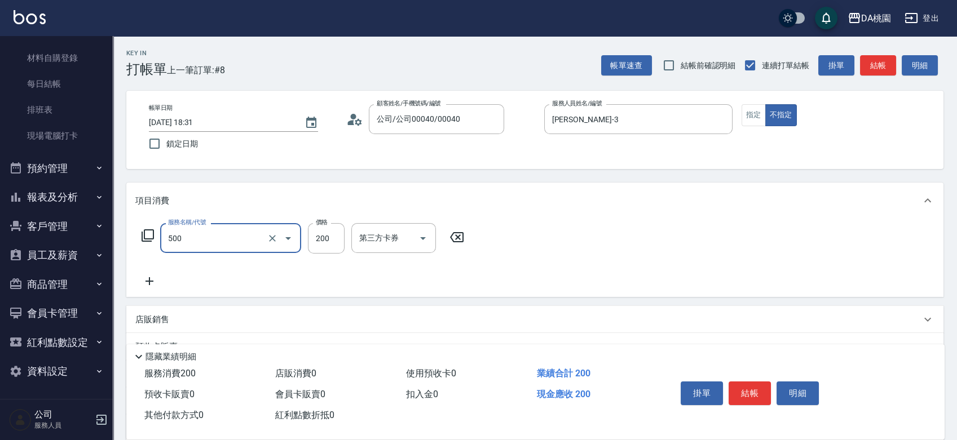
type input "洗髮(500)"
type input "3"
type input "0"
type input "350"
type input "30"
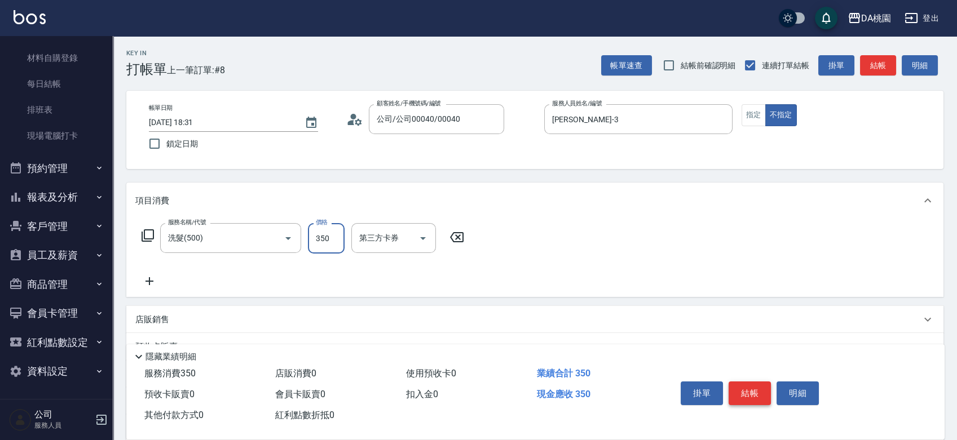
type input "350"
click at [747, 384] on button "結帳" at bounding box center [750, 394] width 42 height 24
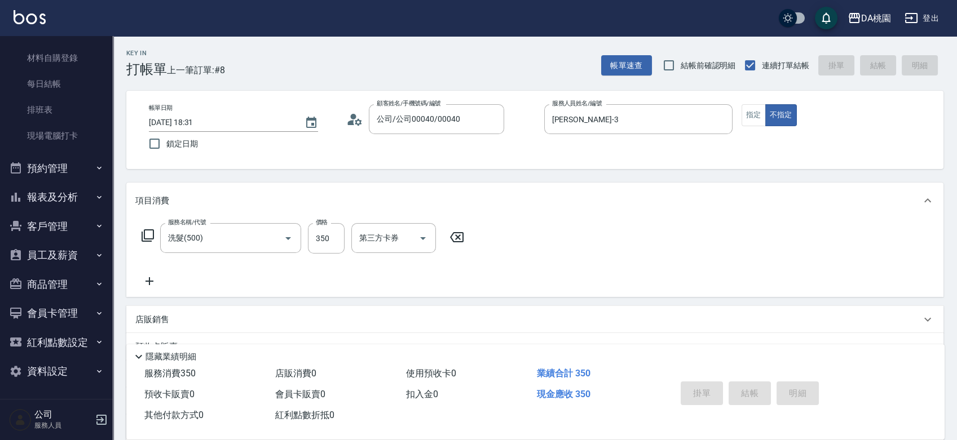
type input "0"
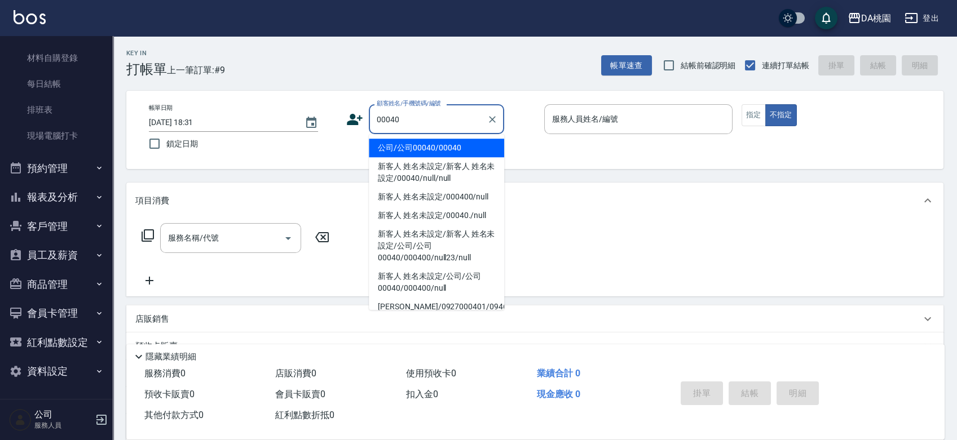
type input "公司/公司00040/00040"
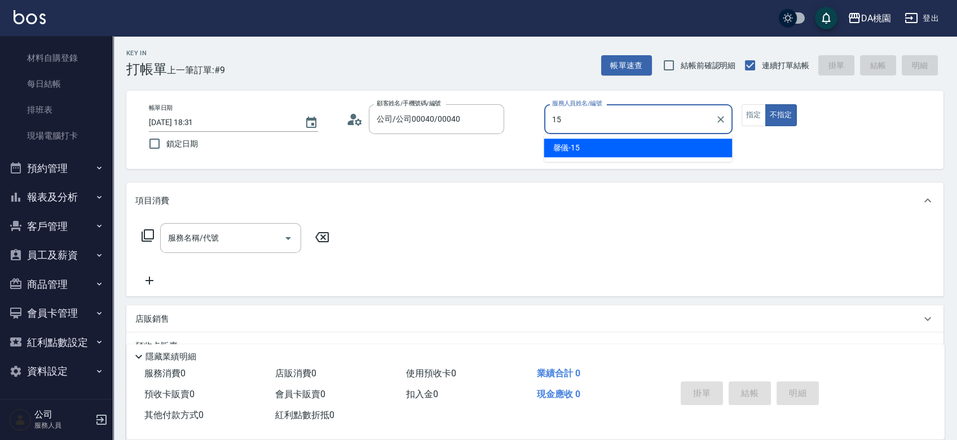
type input "馨儀-15"
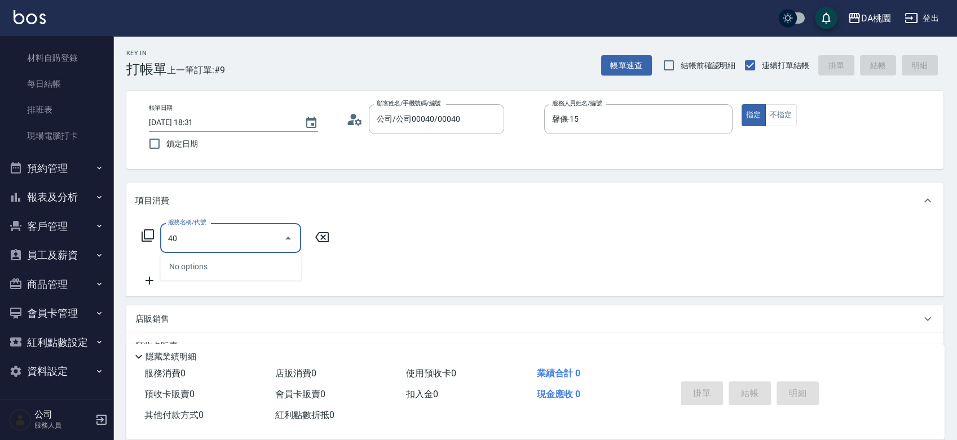
type input "400"
type input "150"
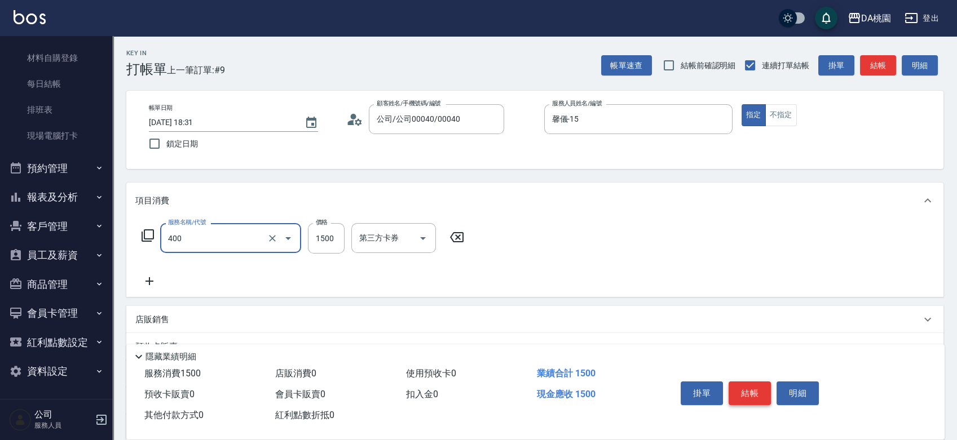
type input "染髮(400)"
type input "0"
type input "120"
type input "1200"
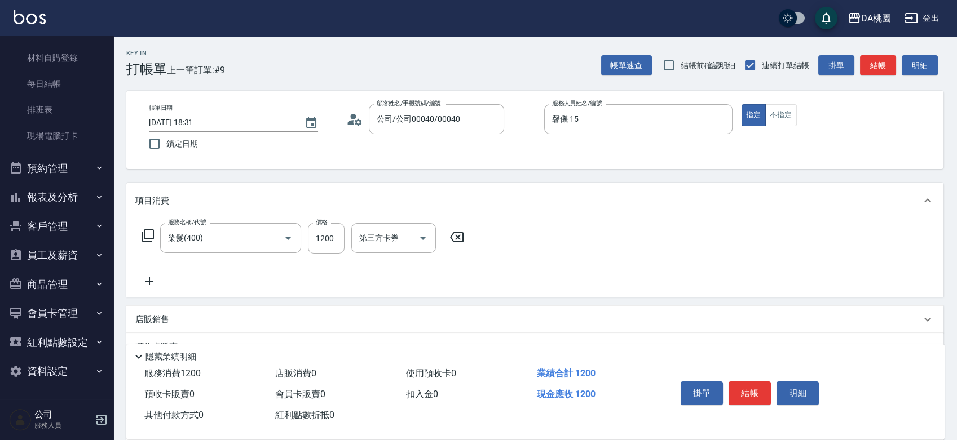
click at [772, 395] on div "掛單 結帳 明細" at bounding box center [749, 395] width 147 height 36
click at [763, 394] on button "結帳" at bounding box center [750, 394] width 42 height 24
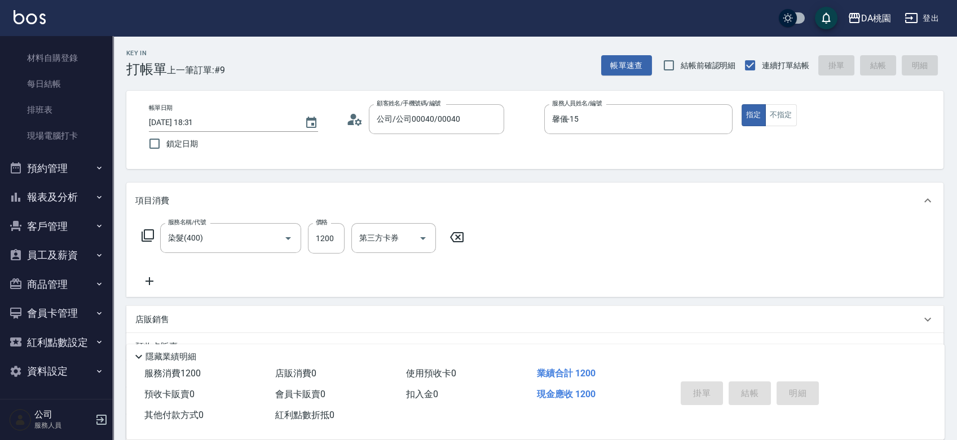
type input "0"
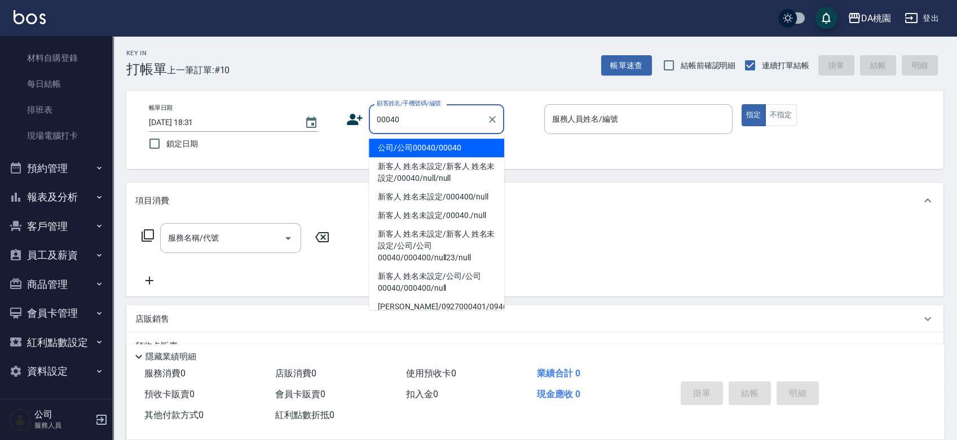
type input "公司/公司00040/00040"
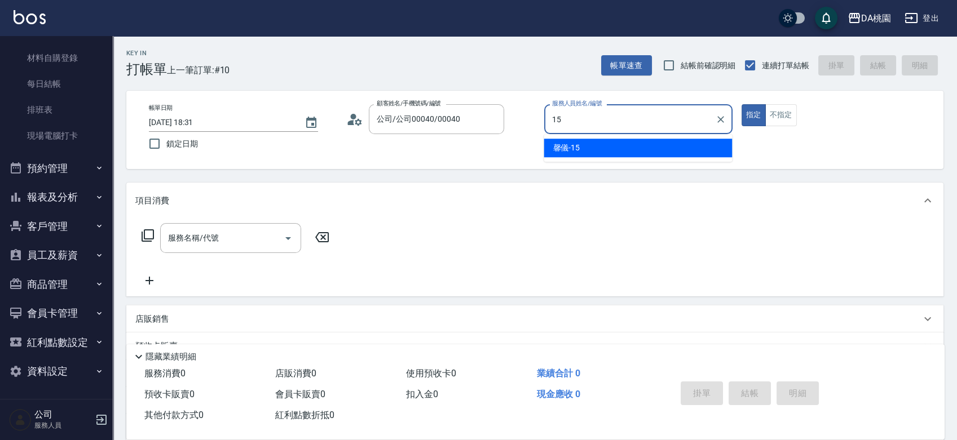
type input "馨儀-15"
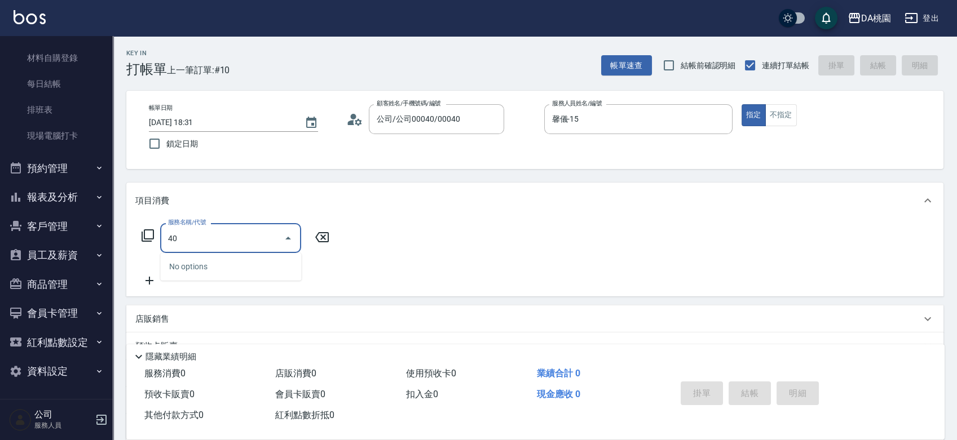
type input "400"
type input "150"
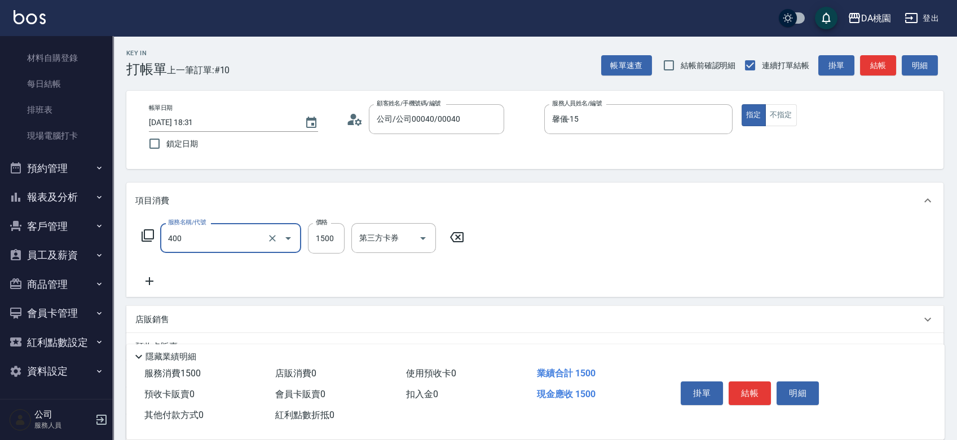
type input "染髮(400)"
type input "0"
type input "180"
type input "10"
type input "1800"
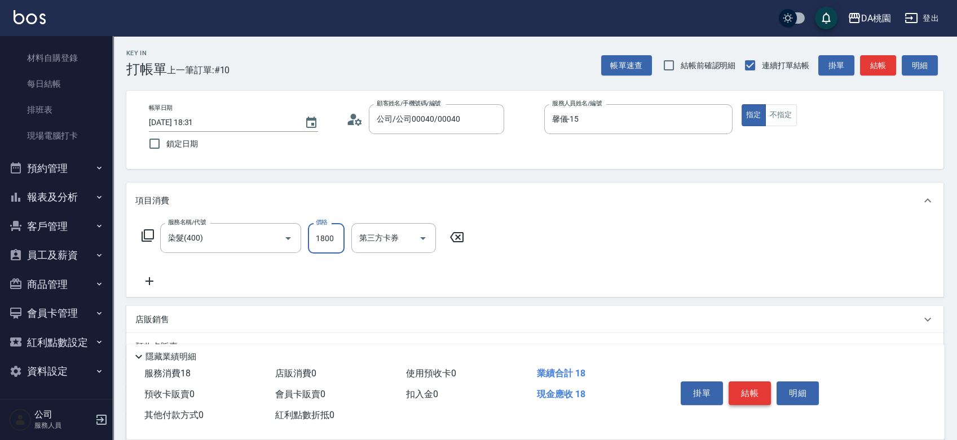
type input "180"
type input "1800"
click at [760, 398] on button "結帳" at bounding box center [750, 394] width 42 height 24
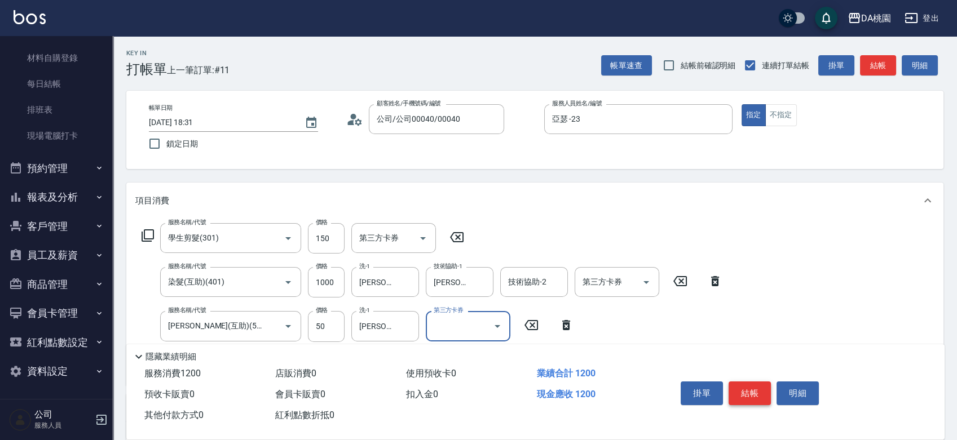
click at [756, 387] on button "結帳" at bounding box center [750, 394] width 42 height 24
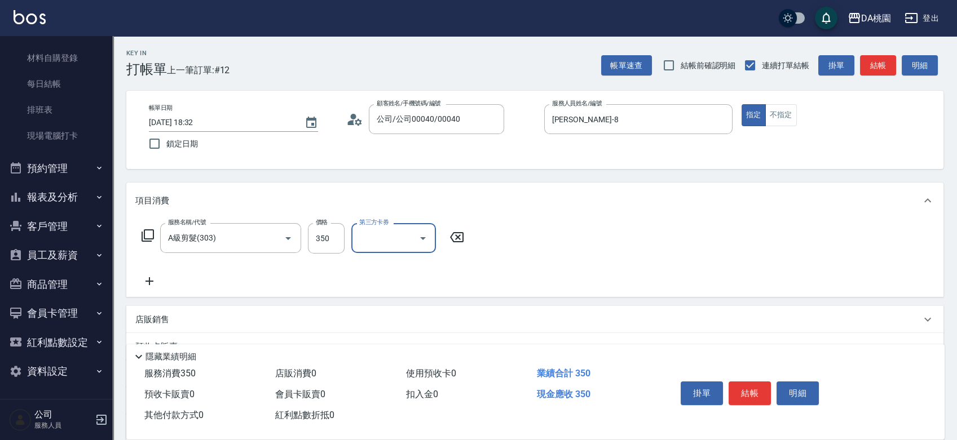
click at [761, 385] on button "結帳" at bounding box center [750, 394] width 42 height 24
click at [764, 390] on button "結帳" at bounding box center [750, 394] width 42 height 24
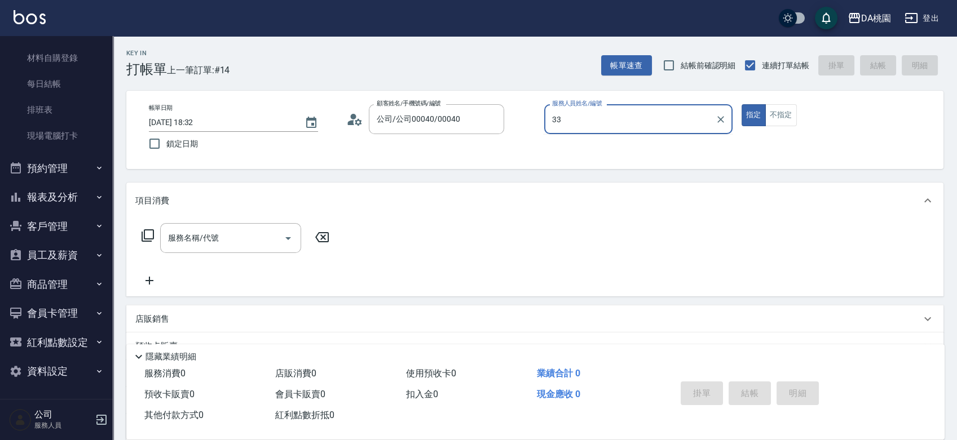
click at [742, 104] on button "指定" at bounding box center [754, 115] width 24 height 22
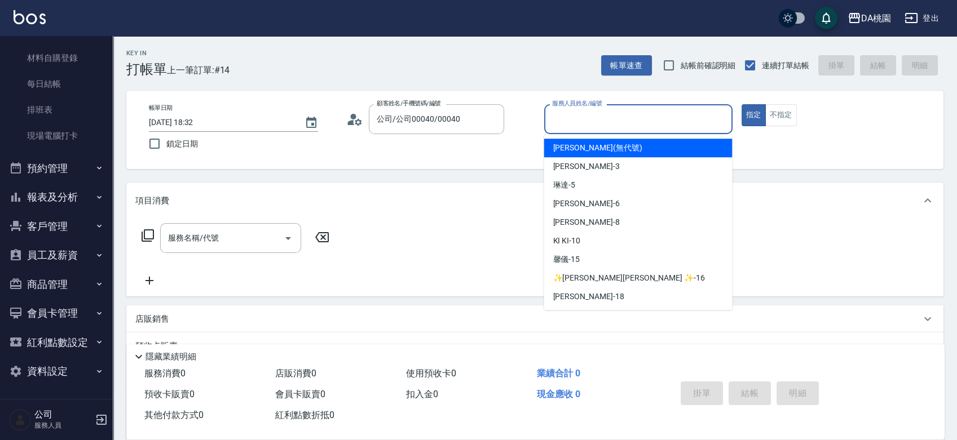
click at [636, 117] on input "服務人員姓名/編號" at bounding box center [638, 119] width 178 height 20
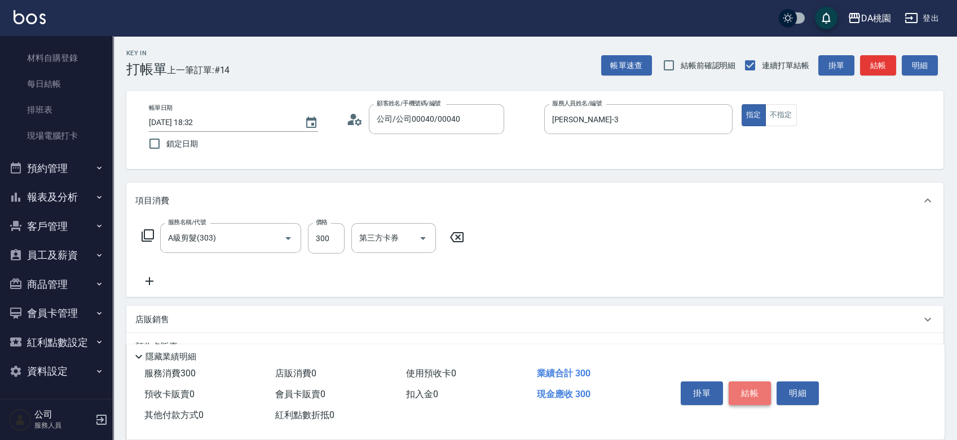
click at [730, 383] on button "結帳" at bounding box center [750, 394] width 42 height 24
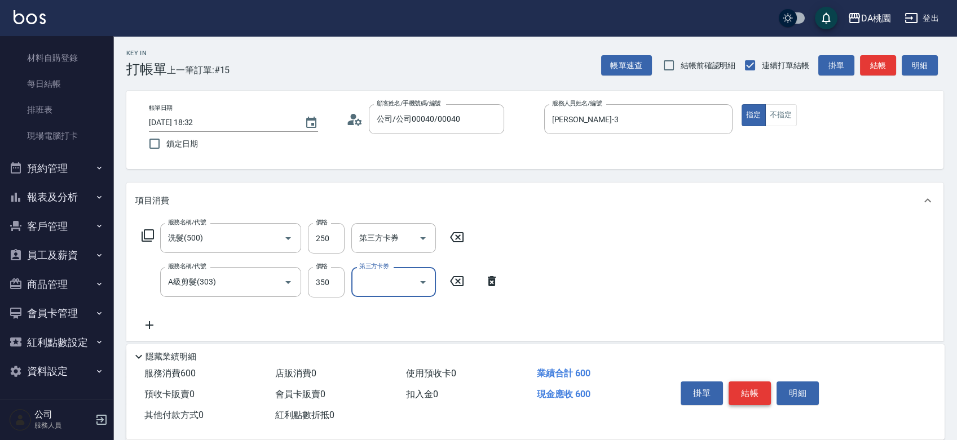
click at [756, 388] on button "結帳" at bounding box center [750, 394] width 42 height 24
drag, startPoint x: 784, startPoint y: 384, endPoint x: 810, endPoint y: 372, distance: 28.0
drag, startPoint x: 810, startPoint y: 372, endPoint x: 576, endPoint y: 302, distance: 244.4
click at [576, 302] on div "服務名稱/代號 染髮(400) 服務名稱/代號 價格 1200 價格 第三方卡券 第三方卡券 服務名稱/代號 精油護髮(602) 服務名稱/代號 價格 600…" at bounding box center [534, 280] width 817 height 122
click at [752, 398] on button "結帳" at bounding box center [750, 394] width 42 height 24
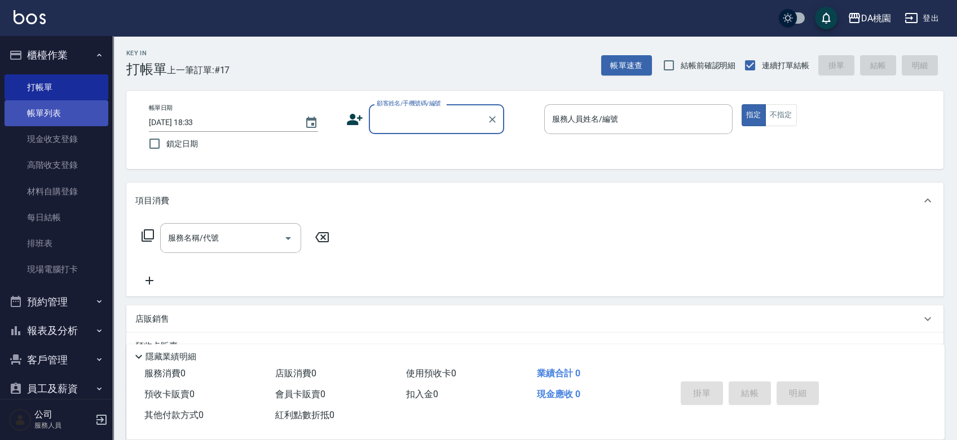
click at [37, 119] on link "帳單列表" at bounding box center [57, 113] width 104 height 26
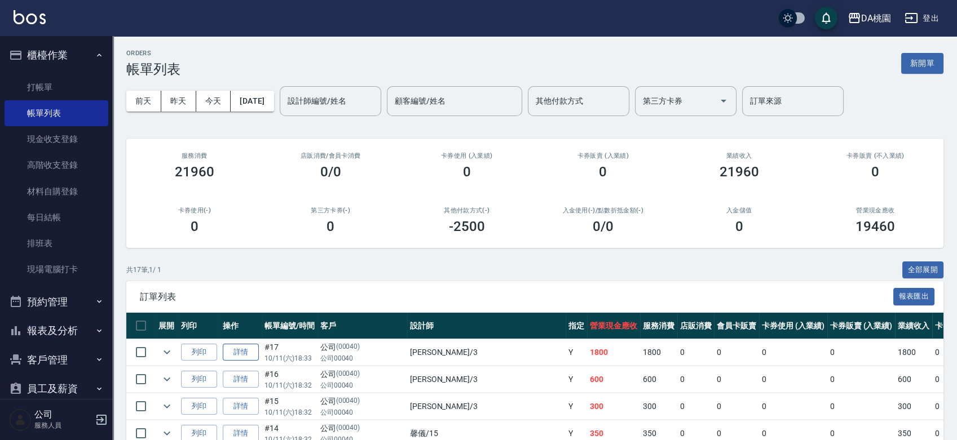
click at [240, 354] on link "詳情" at bounding box center [241, 352] width 36 height 17
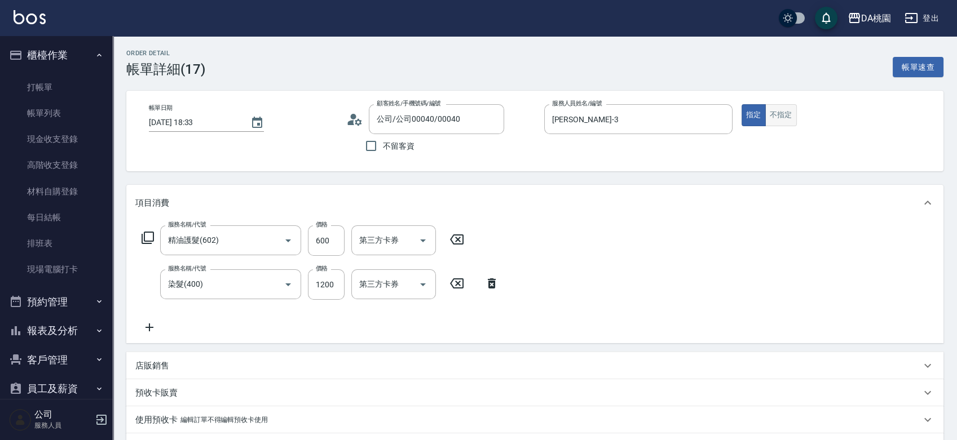
click at [775, 113] on button "不指定" at bounding box center [781, 115] width 32 height 22
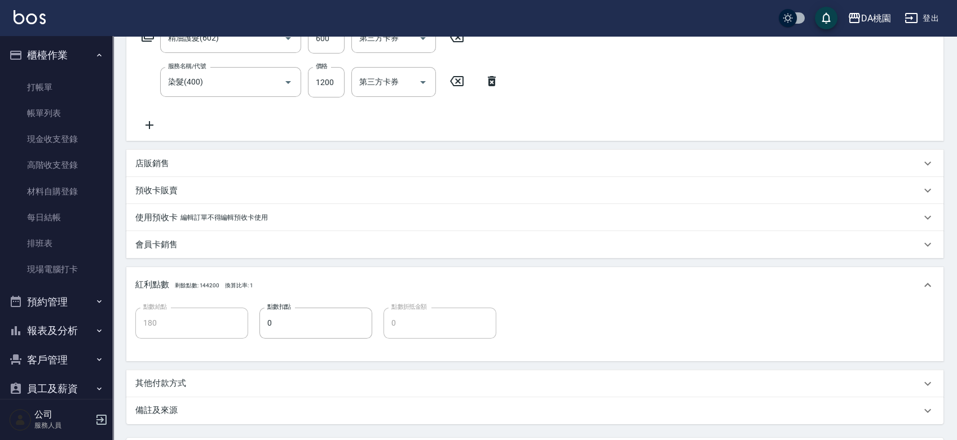
scroll to position [306, 0]
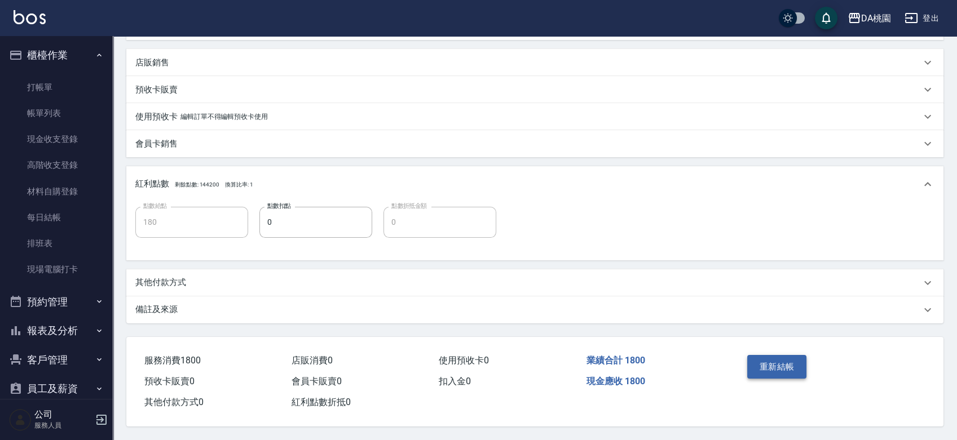
click at [800, 362] on button "重新結帳" at bounding box center [777, 367] width 60 height 24
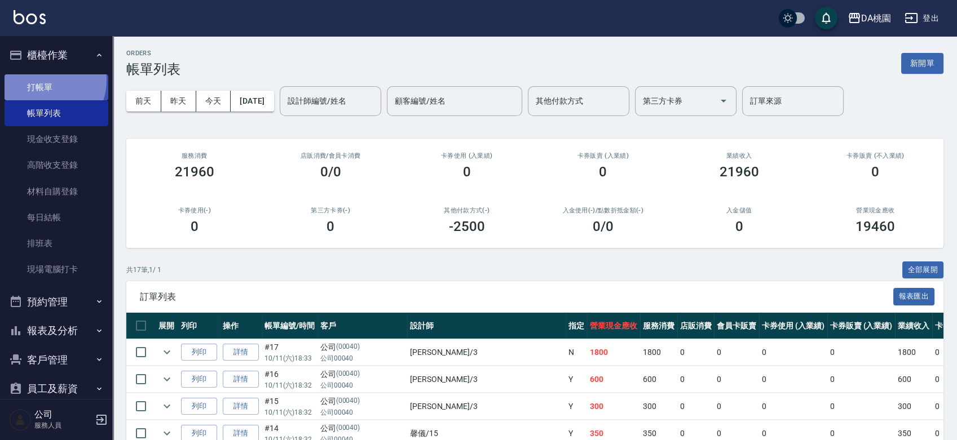
click at [46, 80] on link "打帳單" at bounding box center [57, 87] width 104 height 26
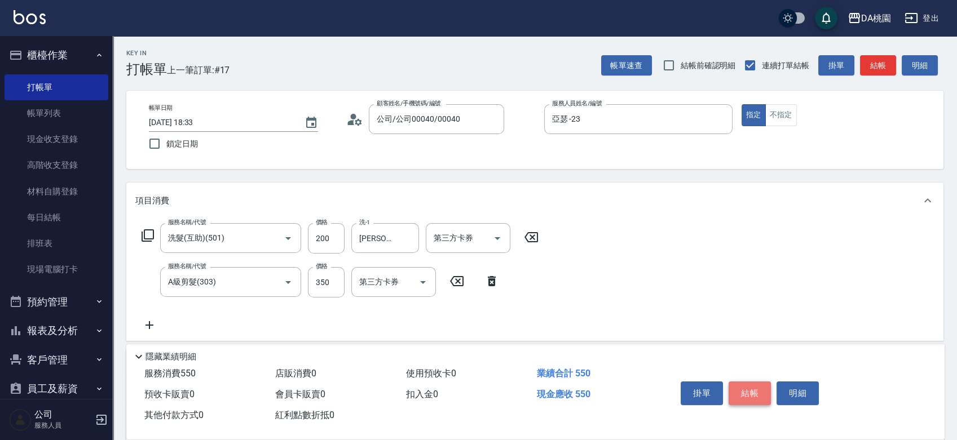
click at [767, 389] on button "結帳" at bounding box center [750, 394] width 42 height 24
click at [735, 394] on button "結帳" at bounding box center [750, 394] width 42 height 24
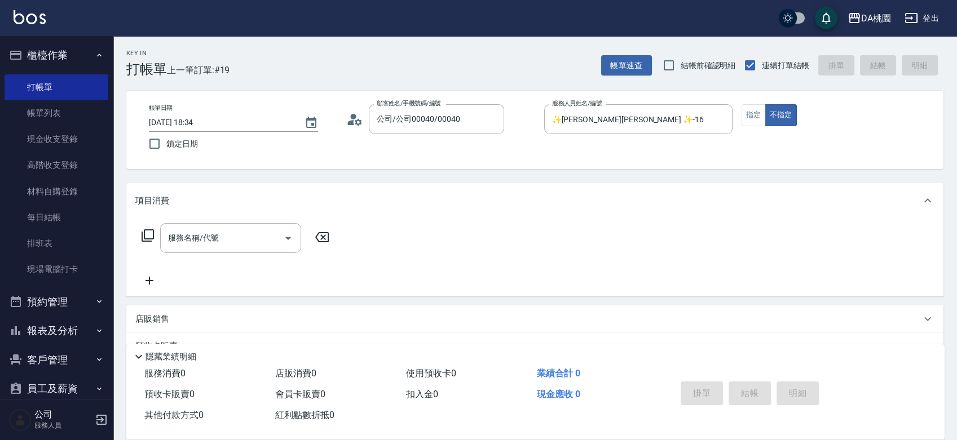
click at [743, 149] on div "帳單日期 [DATE] 18:34 鎖定日期 顧客姓名/手機號碼/編號 公司/公司00040/00040 顧客姓名/手機號碼/編號 服務人員姓名/編號 ✨[P…" at bounding box center [535, 129] width 790 height 51
drag, startPoint x: 745, startPoint y: 179, endPoint x: 749, endPoint y: 230, distance: 50.3
drag, startPoint x: 749, startPoint y: 232, endPoint x: 765, endPoint y: 242, distance: 18.8
drag, startPoint x: 765, startPoint y: 244, endPoint x: 766, endPoint y: 233, distance: 10.7
drag, startPoint x: 766, startPoint y: 233, endPoint x: 677, endPoint y: 210, distance: 92.0
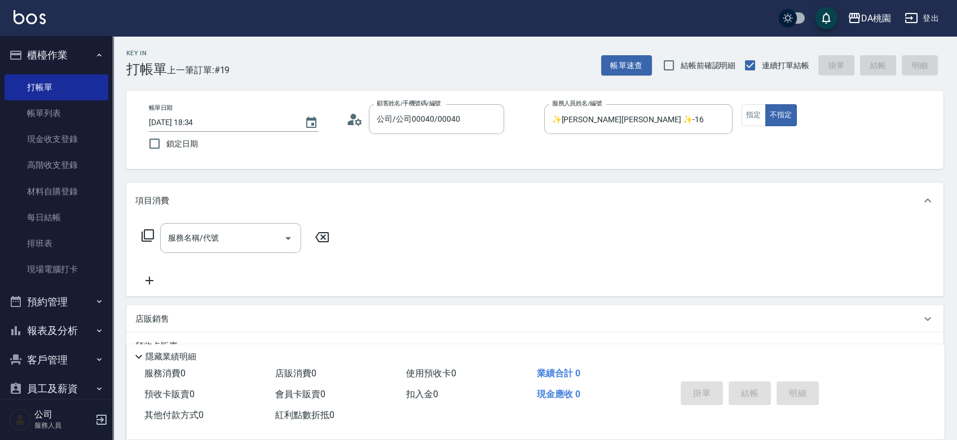
drag, startPoint x: 677, startPoint y: 210, endPoint x: 626, endPoint y: 248, distance: 63.3
click at [626, 248] on div "服務名稱/代號 服務名稱/代號" at bounding box center [534, 258] width 817 height 78
click at [205, 241] on input "服務名稱/代號" at bounding box center [222, 238] width 114 height 20
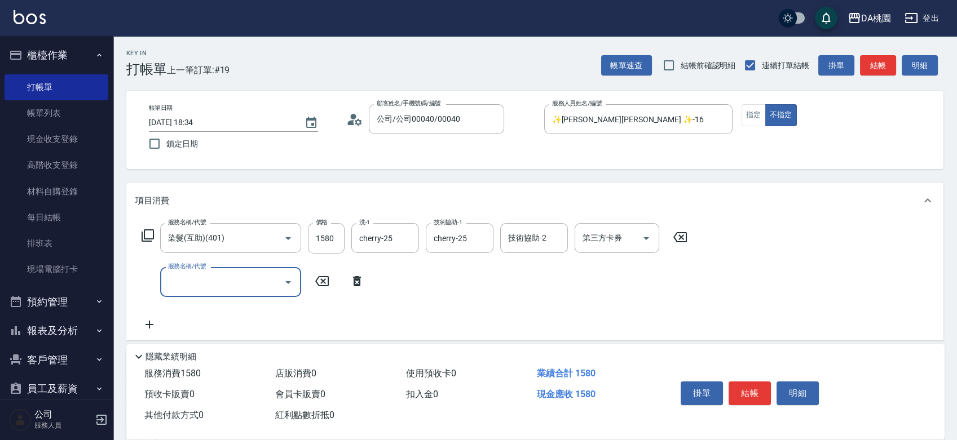
click at [740, 377] on div "掛單 結帳 明細" at bounding box center [749, 395] width 147 height 36
click at [744, 383] on button "結帳" at bounding box center [750, 394] width 42 height 24
drag, startPoint x: 616, startPoint y: 340, endPoint x: 621, endPoint y: 354, distance: 14.7
drag, startPoint x: 621, startPoint y: 354, endPoint x: 621, endPoint y: 360, distance: 6.2
click at [616, 359] on div "隱藏業績明細" at bounding box center [538, 357] width 813 height 14
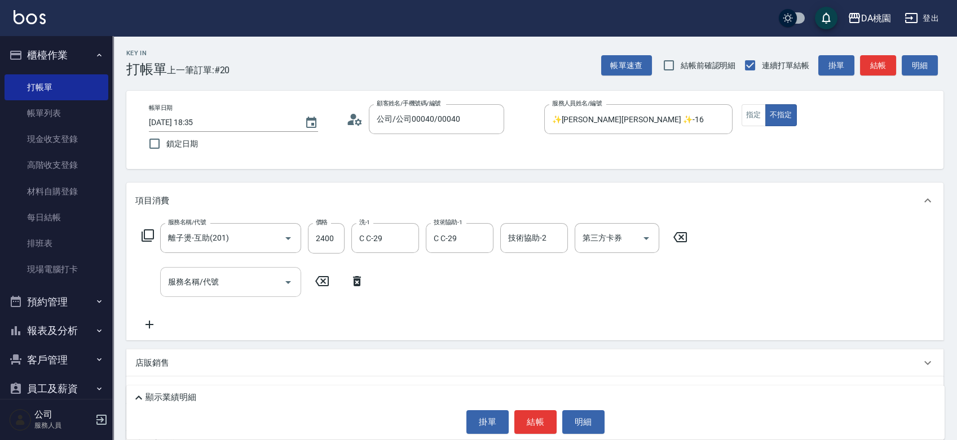
click at [208, 284] on input "服務名稱/代號" at bounding box center [222, 282] width 114 height 20
click at [135, 396] on icon at bounding box center [139, 398] width 14 height 14
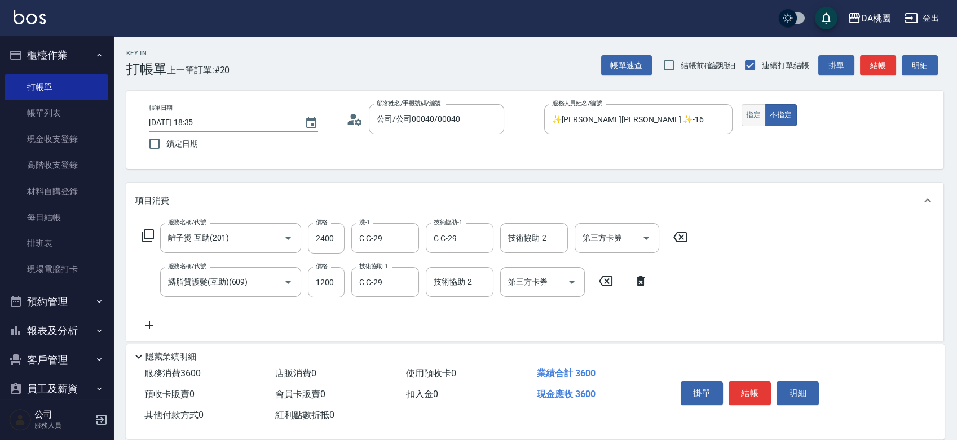
click at [753, 116] on button "指定" at bounding box center [754, 115] width 24 height 22
click at [756, 387] on button "結帳" at bounding box center [750, 394] width 42 height 24
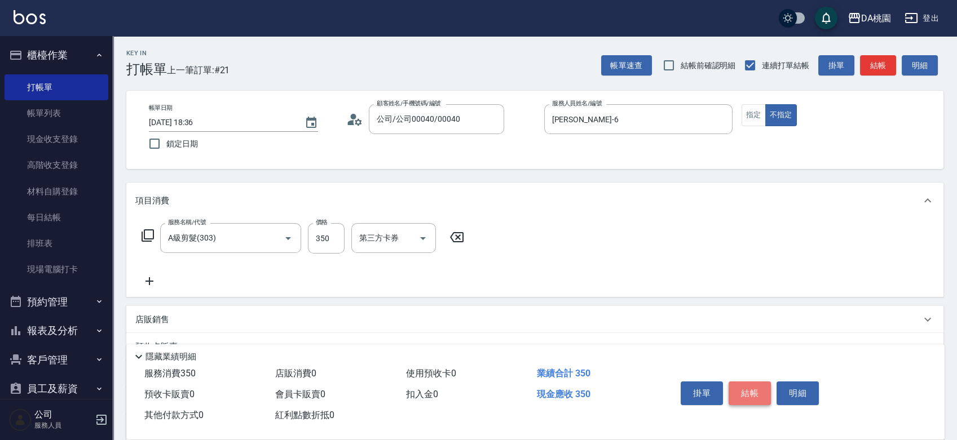
click at [747, 393] on button "結帳" at bounding box center [750, 394] width 42 height 24
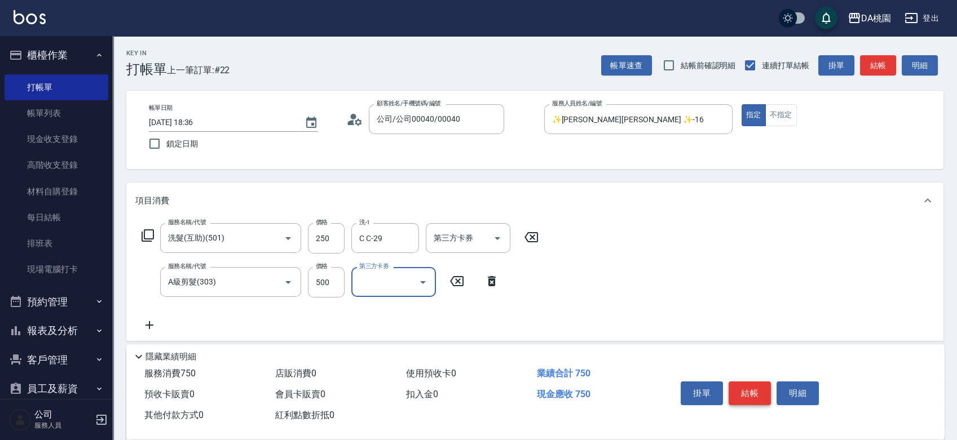
click at [736, 383] on button "結帳" at bounding box center [750, 394] width 42 height 24
click at [744, 395] on button "結帳" at bounding box center [750, 394] width 42 height 24
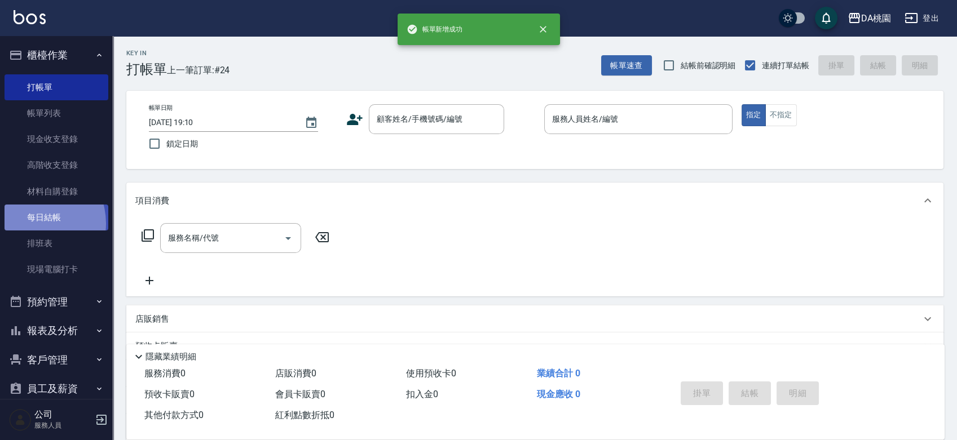
click at [30, 224] on link "每日結帳" at bounding box center [57, 218] width 104 height 26
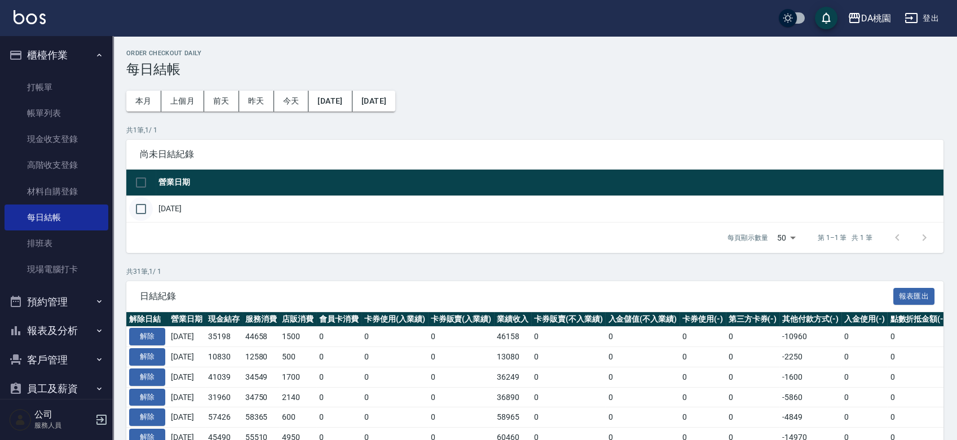
click at [140, 209] on input "checkbox" at bounding box center [141, 209] width 24 height 24
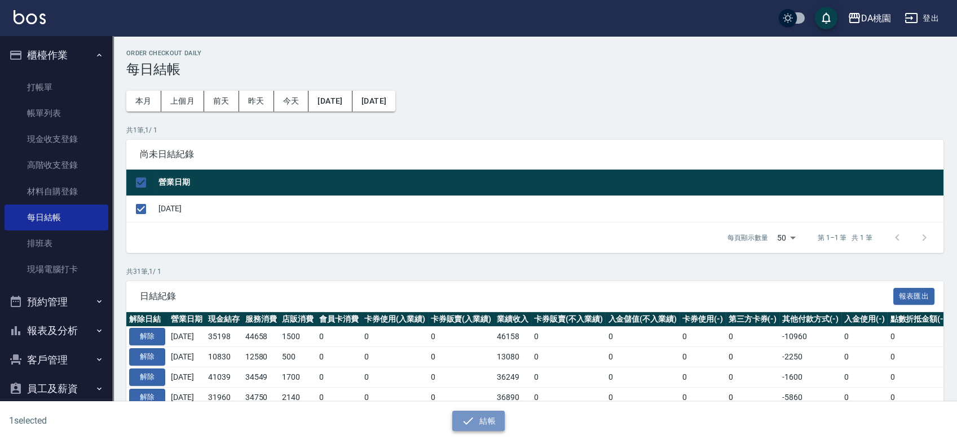
click at [472, 424] on icon "button" at bounding box center [468, 421] width 14 height 14
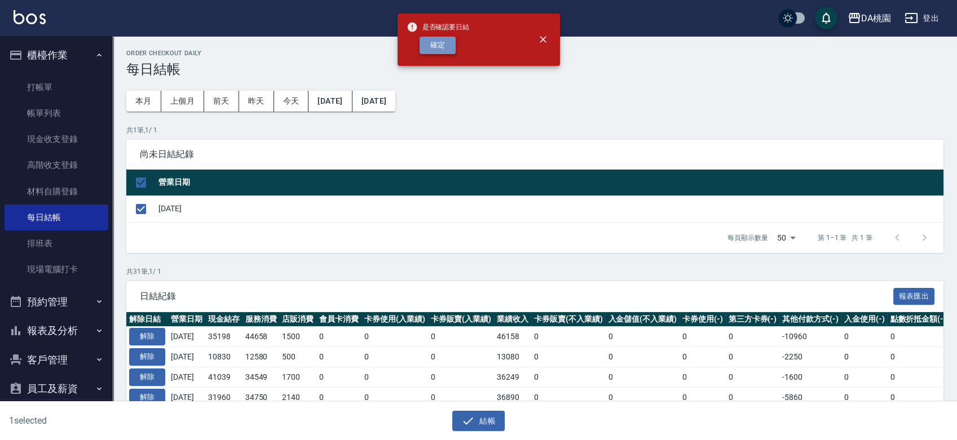
click at [449, 41] on button "確定" at bounding box center [438, 45] width 36 height 17
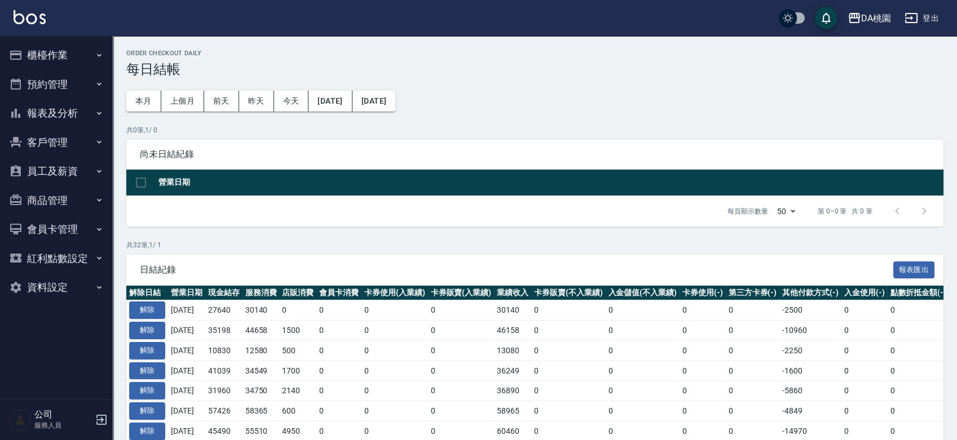
click at [17, 111] on icon "button" at bounding box center [16, 114] width 14 height 14
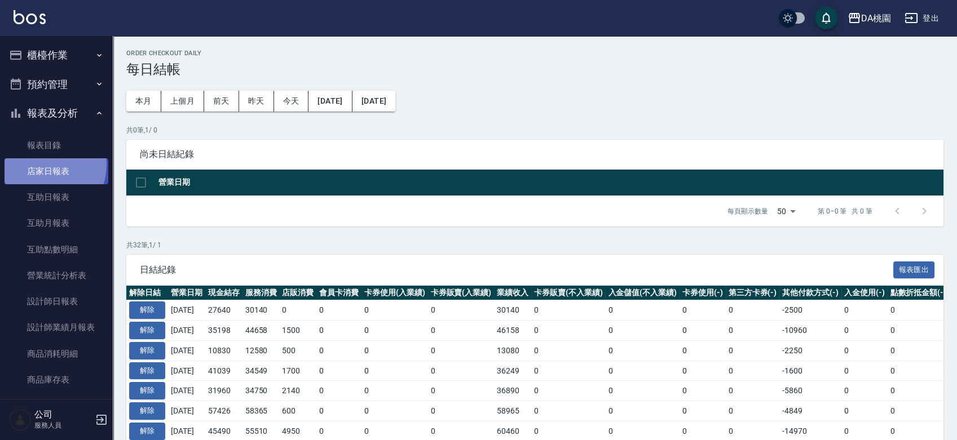
click at [43, 165] on link "店家日報表" at bounding box center [57, 171] width 104 height 26
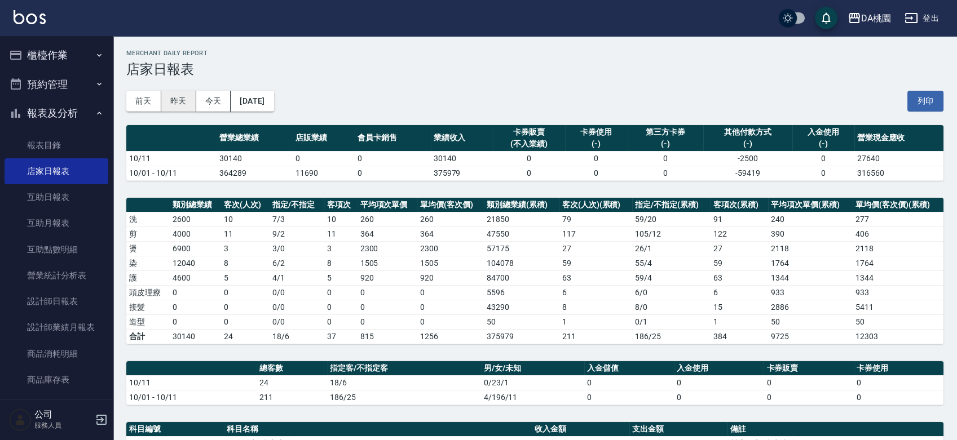
click at [179, 102] on button "昨天" at bounding box center [178, 101] width 35 height 21
click at [217, 91] on button "今天" at bounding box center [213, 101] width 35 height 21
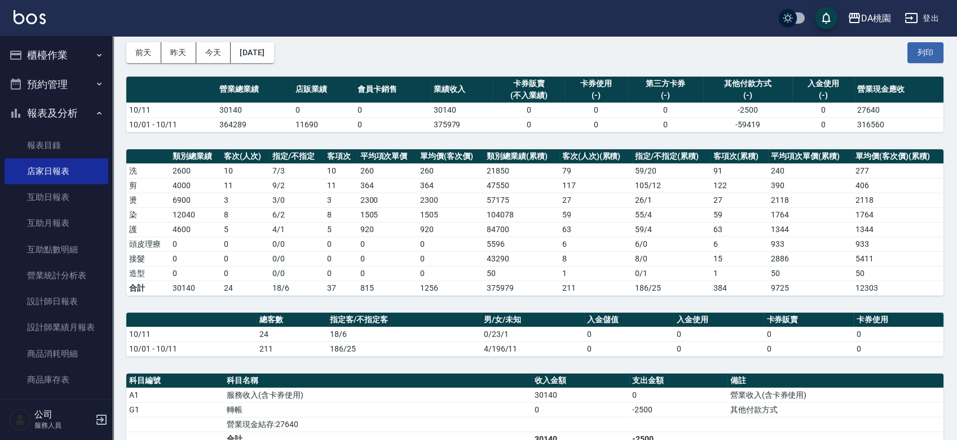
scroll to position [273, 0]
